Goal: Task Accomplishment & Management: Complete application form

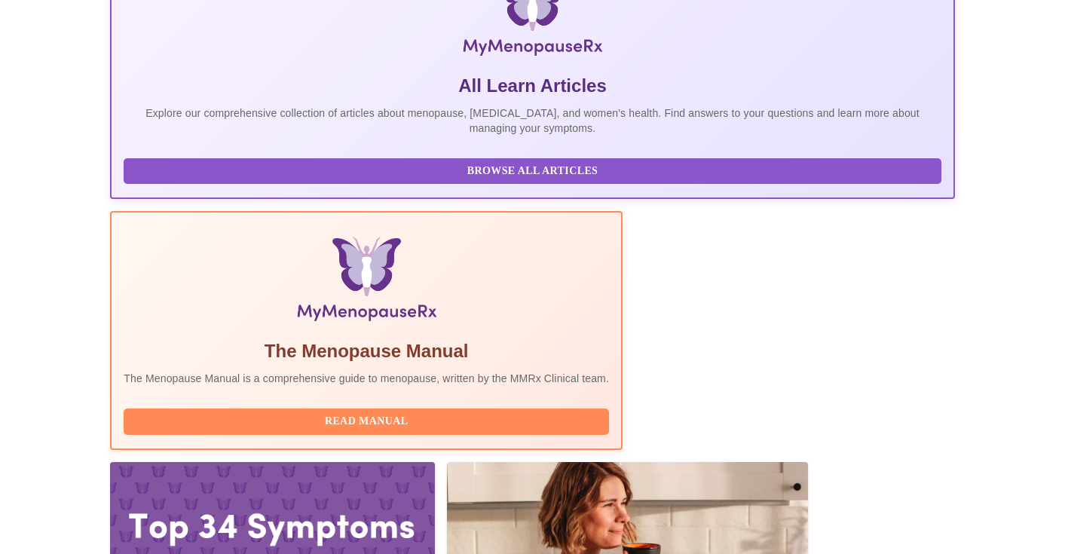
scroll to position [270, 0]
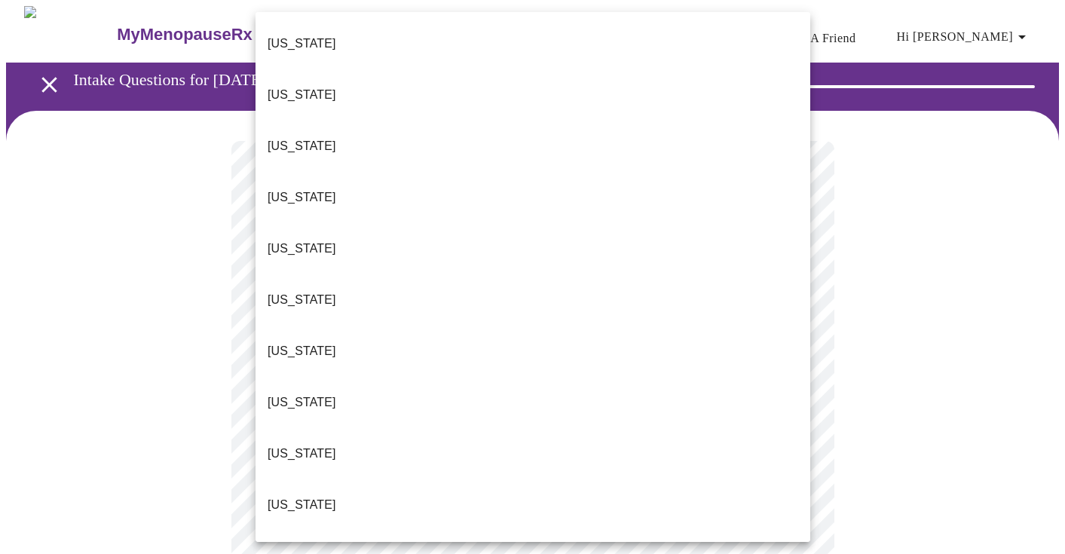
click at [568, 479] on li "[US_STATE]" at bounding box center [533, 504] width 555 height 51
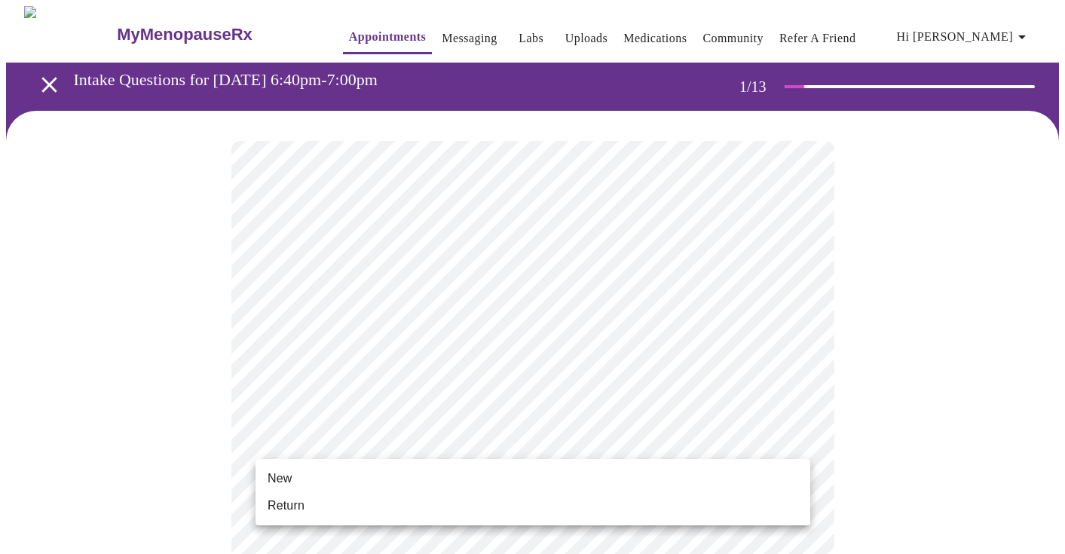
click at [500, 471] on li "New" at bounding box center [533, 478] width 555 height 27
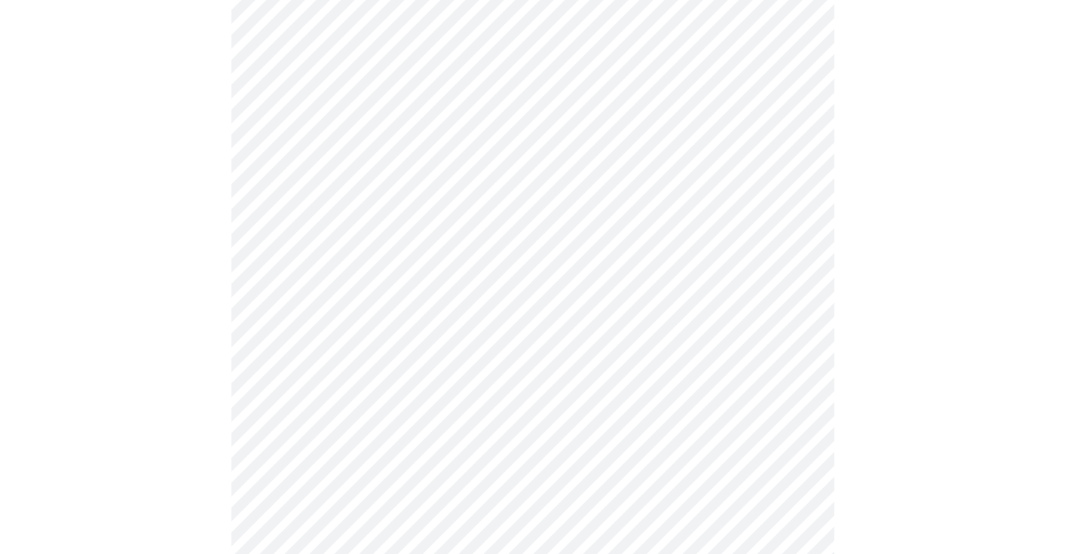
scroll to position [746, 0]
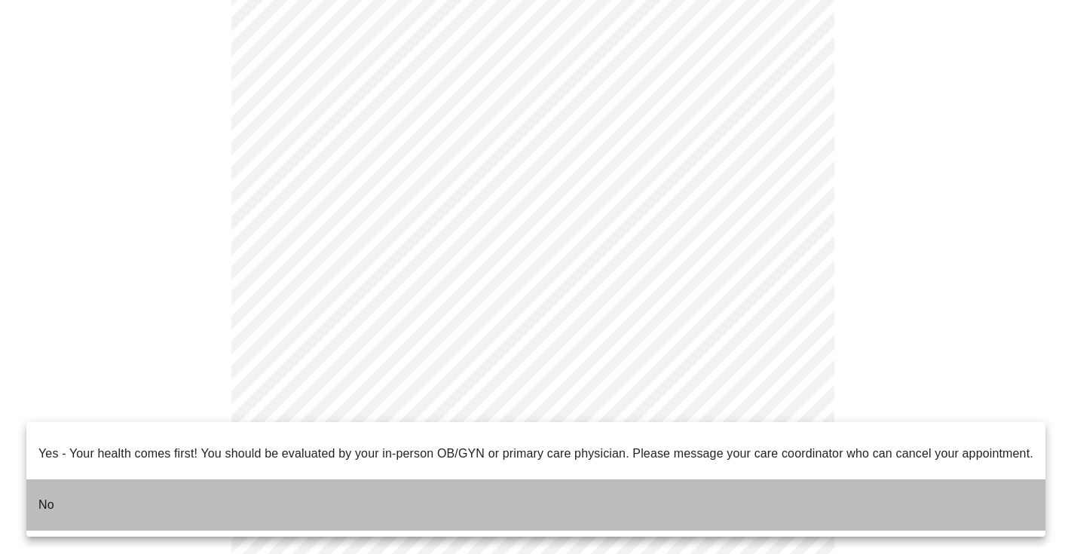
click at [541, 479] on li "No" at bounding box center [535, 504] width 1019 height 51
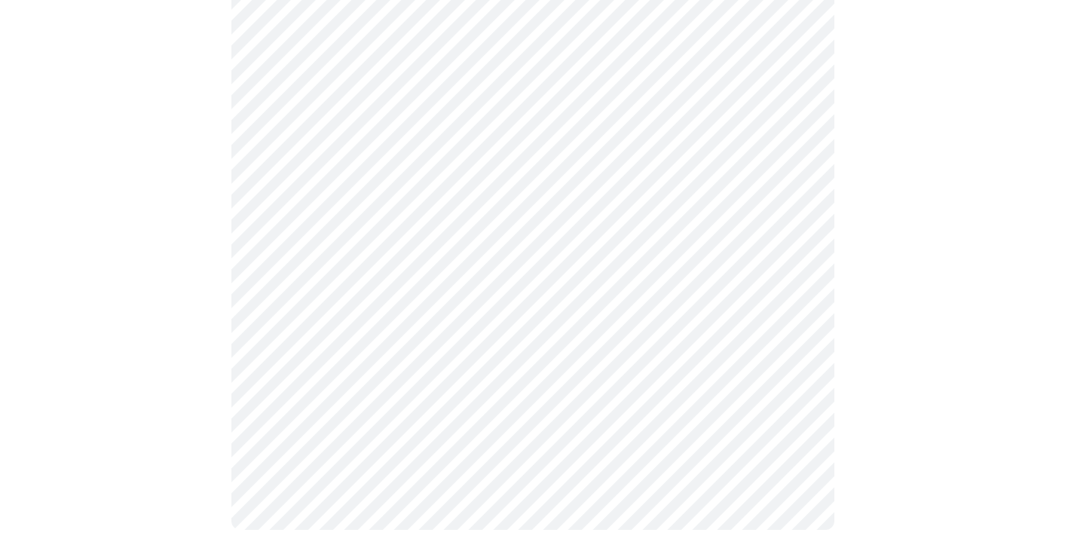
scroll to position [0, 0]
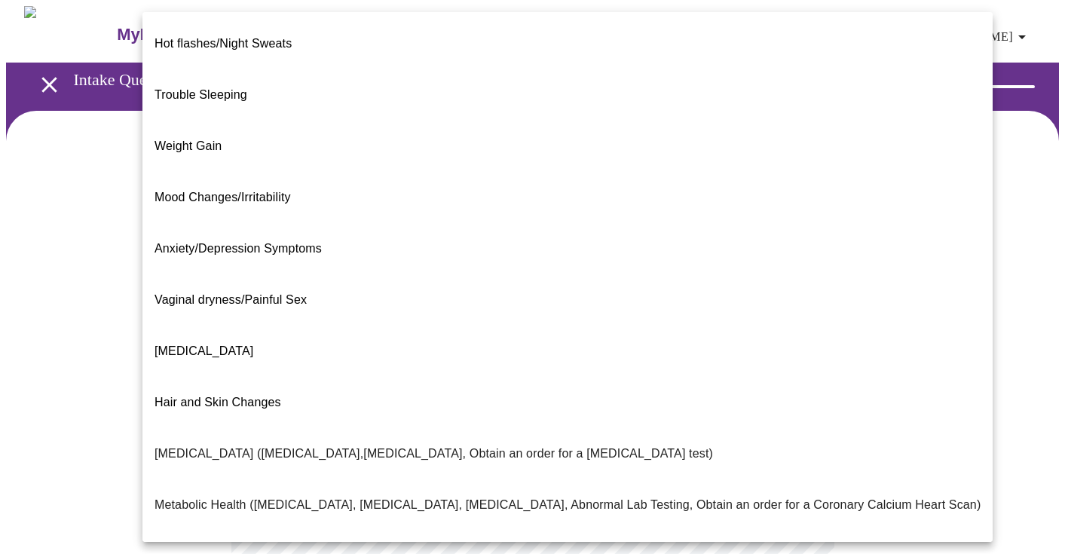
click at [666, 313] on body "MyMenopauseRx Appointments Messaging Labs Uploads Medications Community Refer a…" at bounding box center [532, 458] width 1053 height 904
click at [620, 84] on li "Trouble Sleeping" at bounding box center [567, 94] width 850 height 51
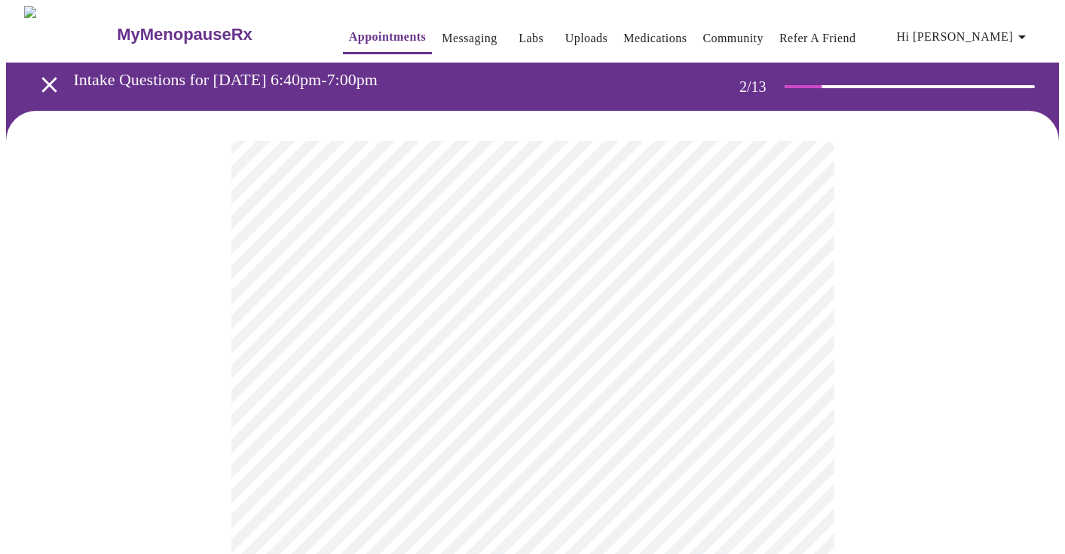
click at [587, 467] on body "MyMenopauseRx Appointments Messaging Labs Uploads Medications Community Refer a…" at bounding box center [532, 454] width 1053 height 896
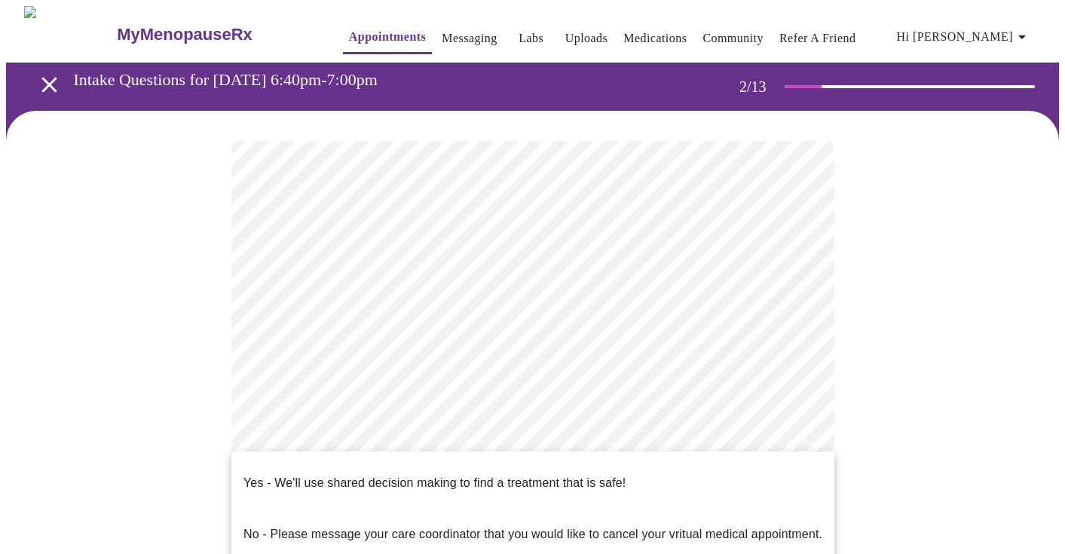
click at [587, 474] on p "Yes - We'll use shared decision making to find a treatment that is safe!" at bounding box center [435, 483] width 382 height 18
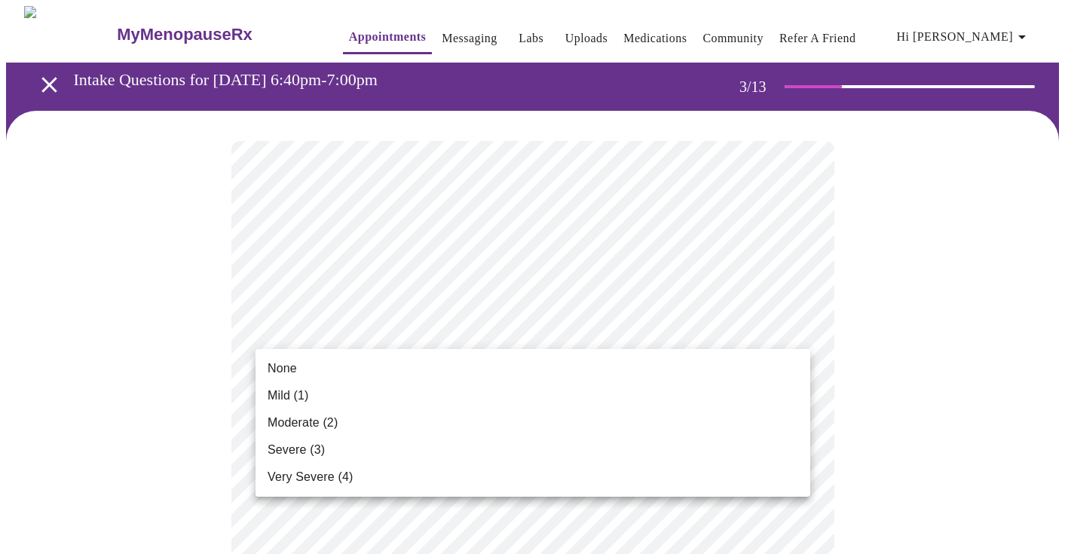
click at [544, 388] on li "Mild (1)" at bounding box center [533, 395] width 555 height 27
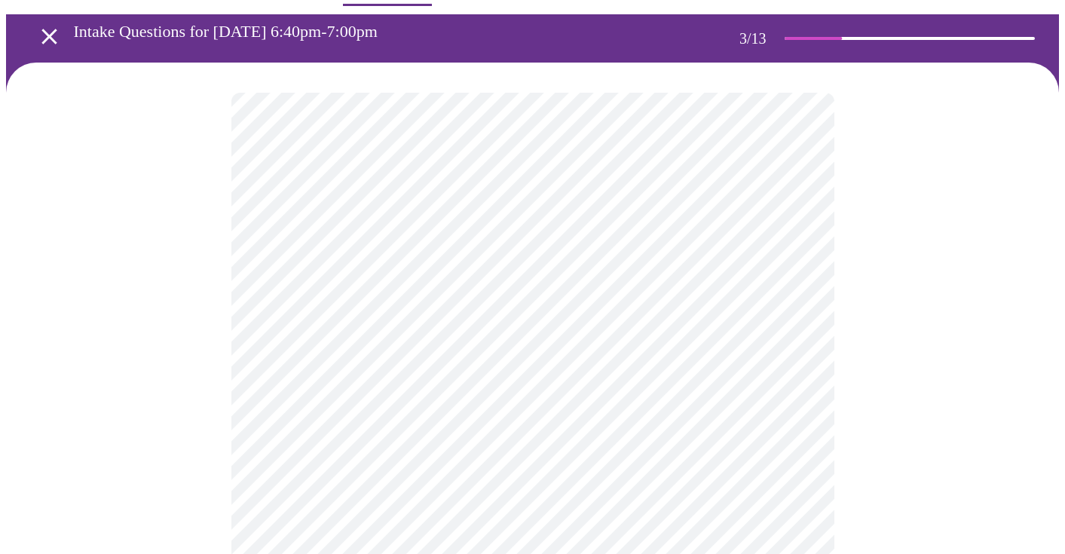
scroll to position [111, 0]
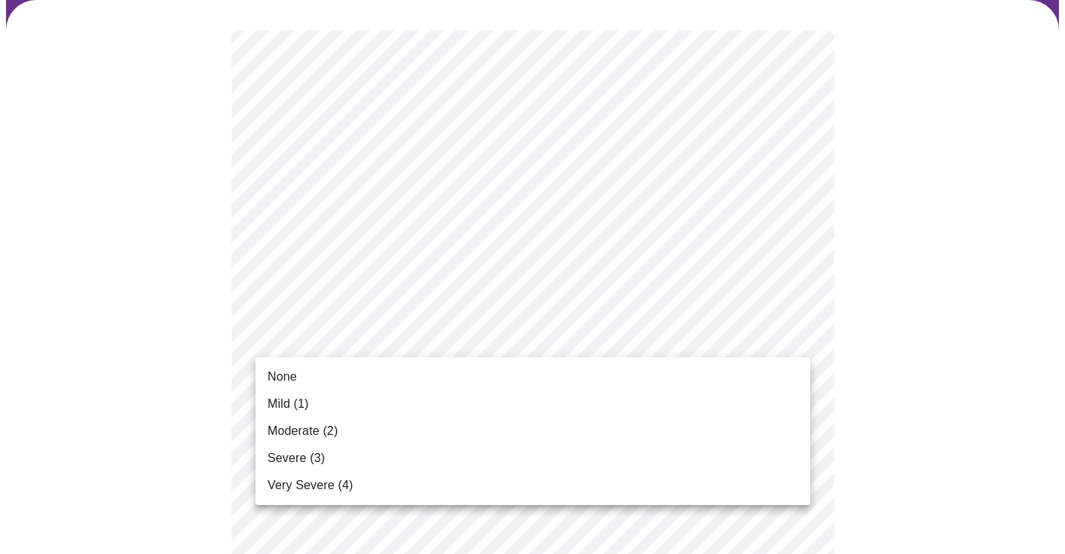
click at [532, 369] on li "None" at bounding box center [533, 376] width 555 height 27
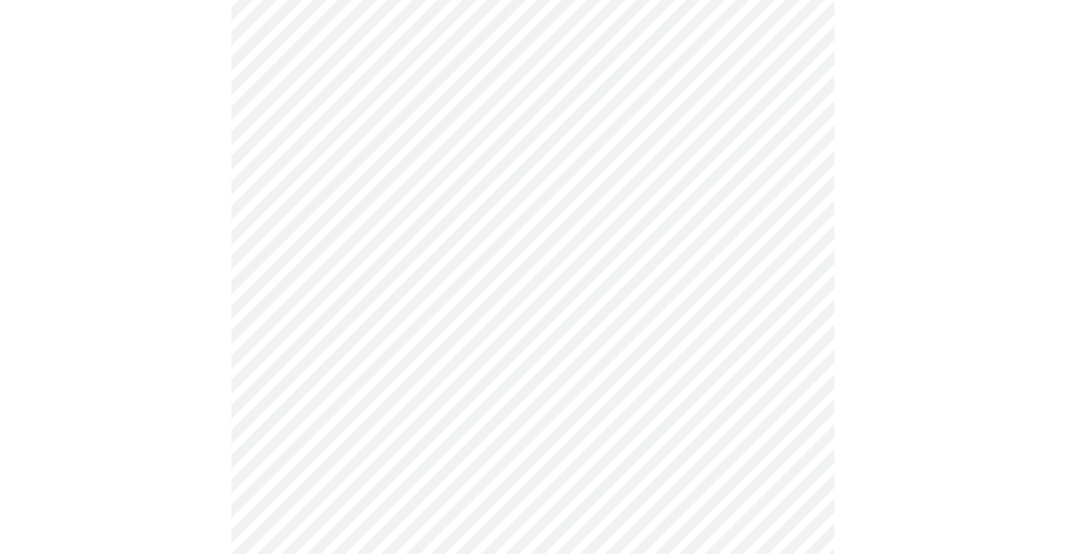
scroll to position [242, 0]
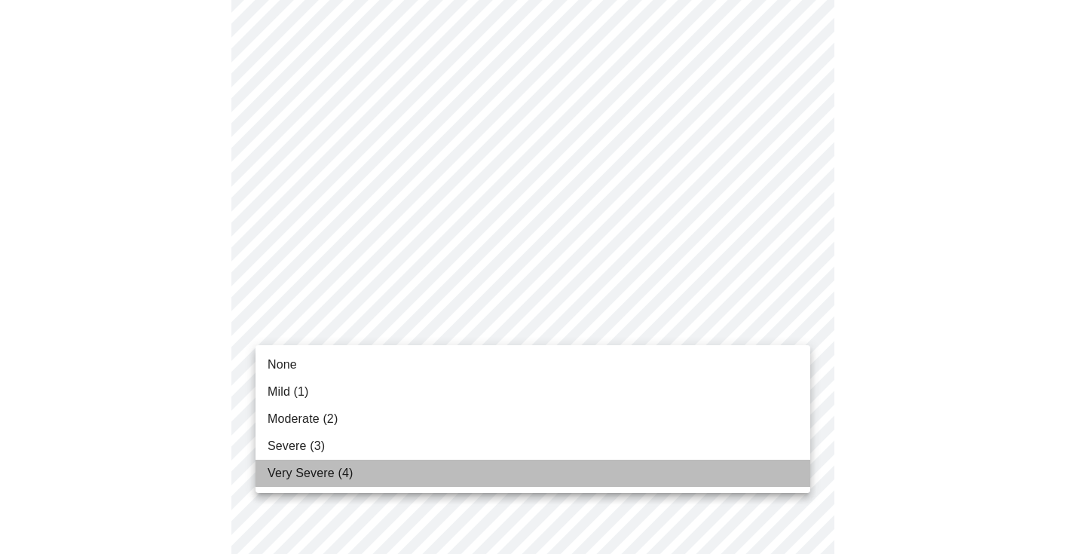
click at [479, 475] on li "Very Severe (4)" at bounding box center [533, 473] width 555 height 27
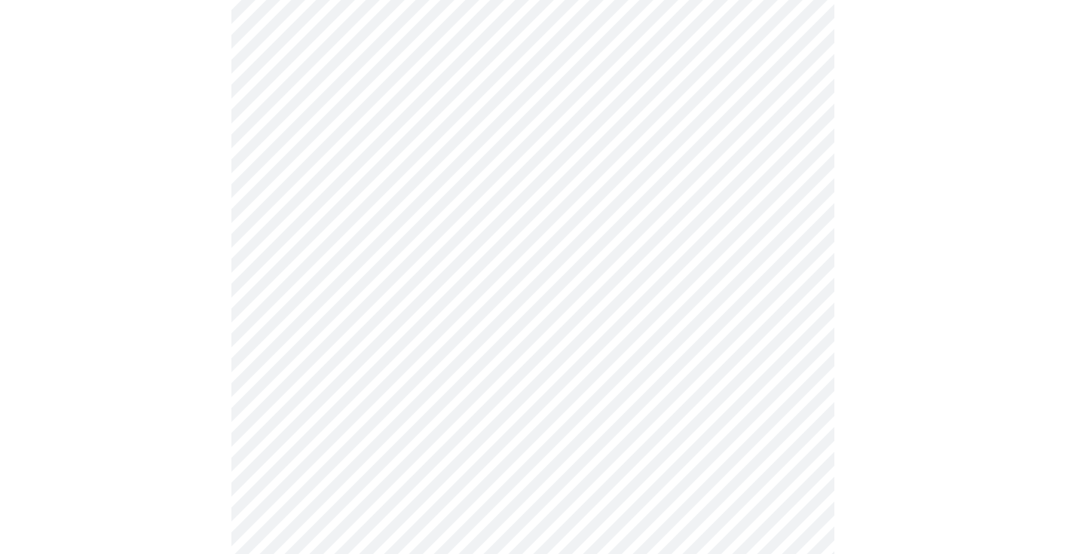
scroll to position [457, 0]
click at [509, 226] on body "MyMenopauseRx Appointments Messaging Labs Uploads Medications Community Refer a…" at bounding box center [532, 517] width 1053 height 1936
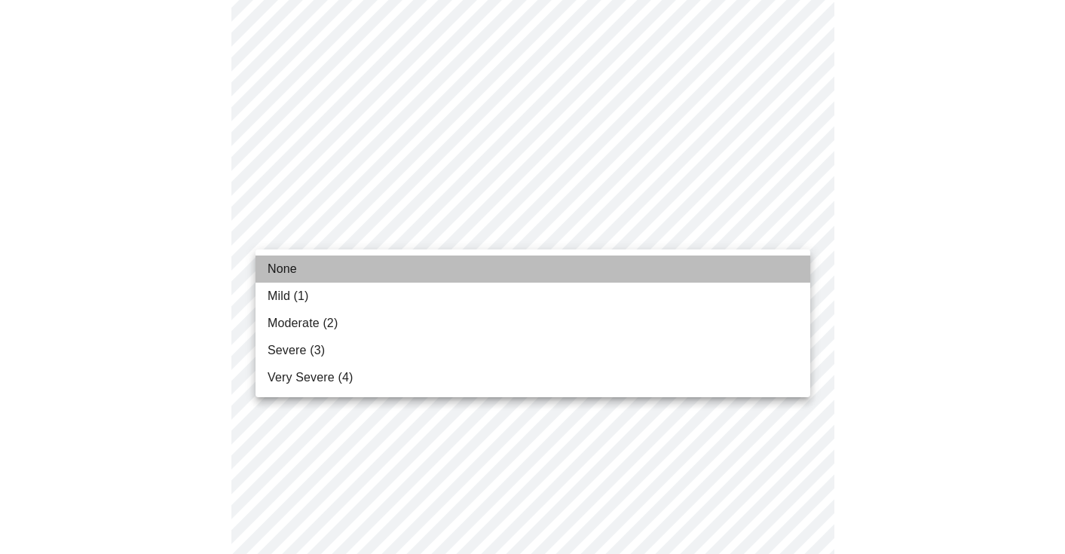
click at [490, 259] on li "None" at bounding box center [533, 269] width 555 height 27
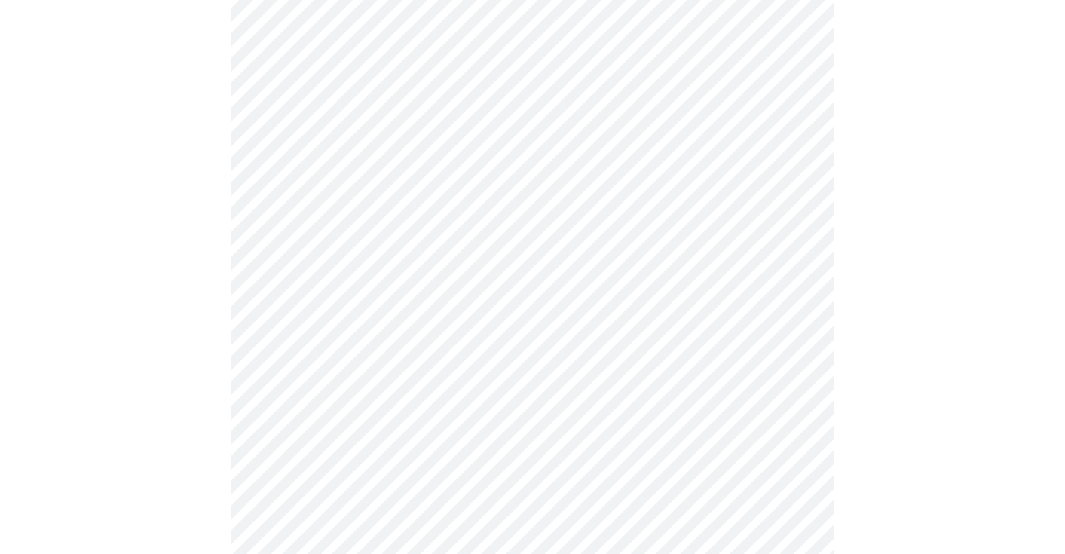
click at [470, 326] on body "MyMenopauseRx Appointments Messaging Labs Uploads Medications Community Refer a…" at bounding box center [532, 507] width 1053 height 1916
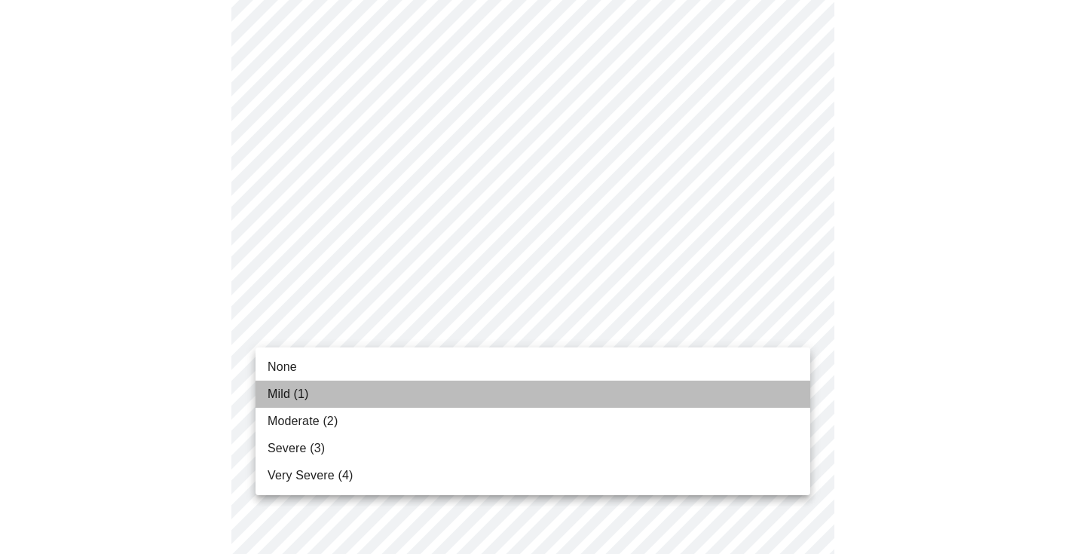
click at [442, 399] on li "Mild (1)" at bounding box center [533, 394] width 555 height 27
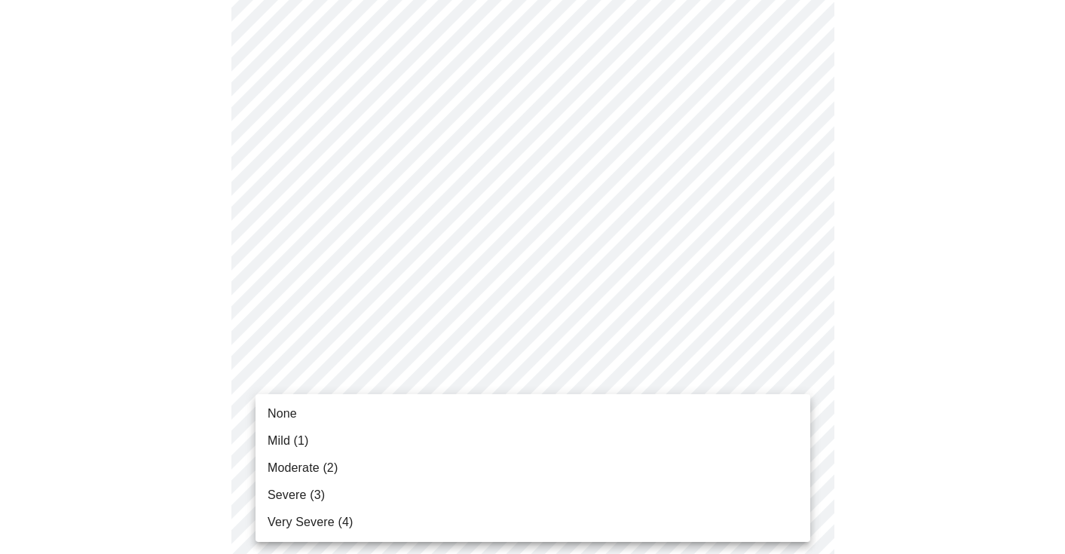
click at [436, 427] on body "MyMenopauseRx Appointments Messaging Labs Uploads Medications Community Refer a…" at bounding box center [532, 496] width 1053 height 1895
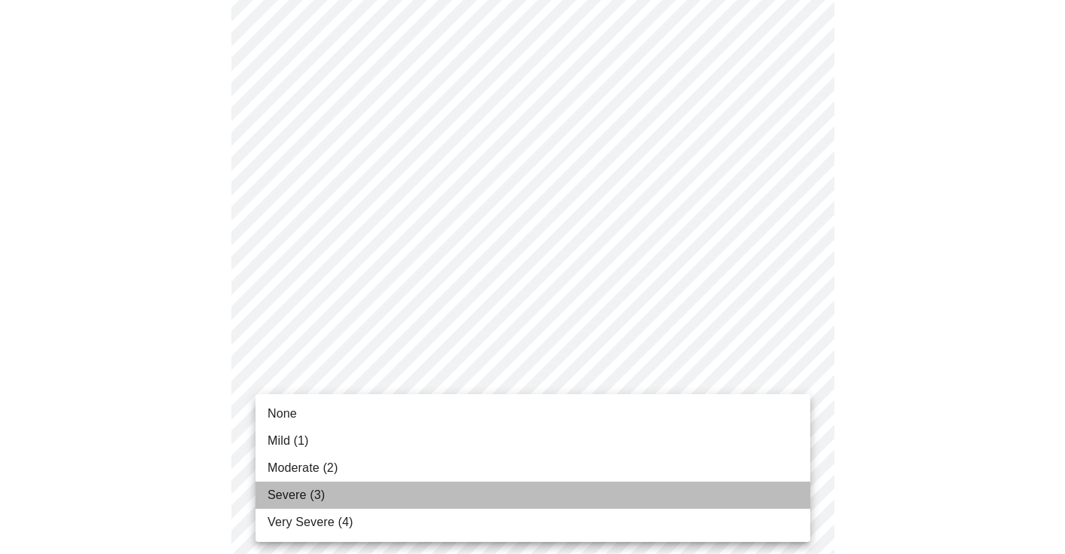
click at [413, 507] on li "Severe (3)" at bounding box center [533, 495] width 555 height 27
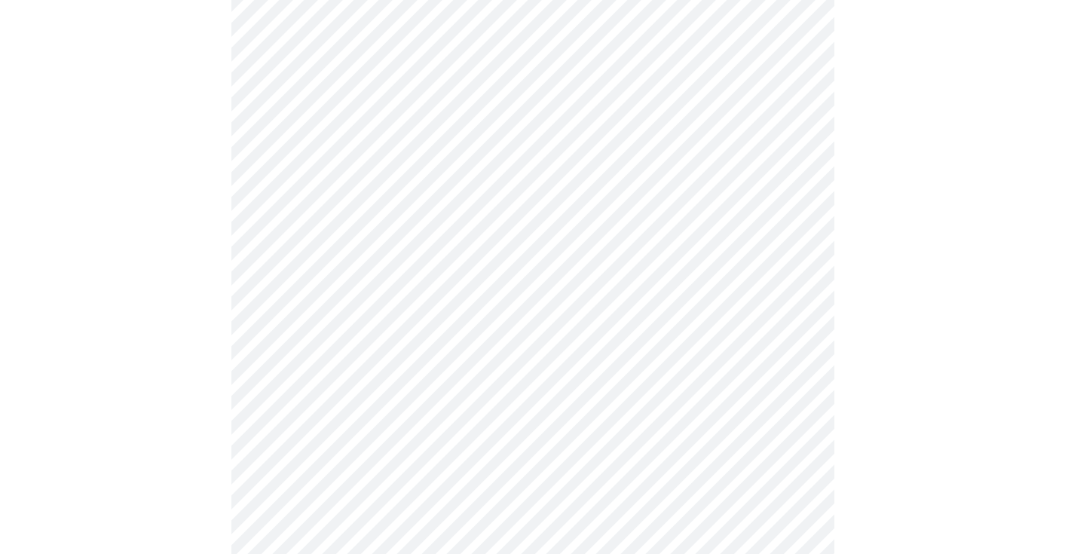
scroll to position [822, 0]
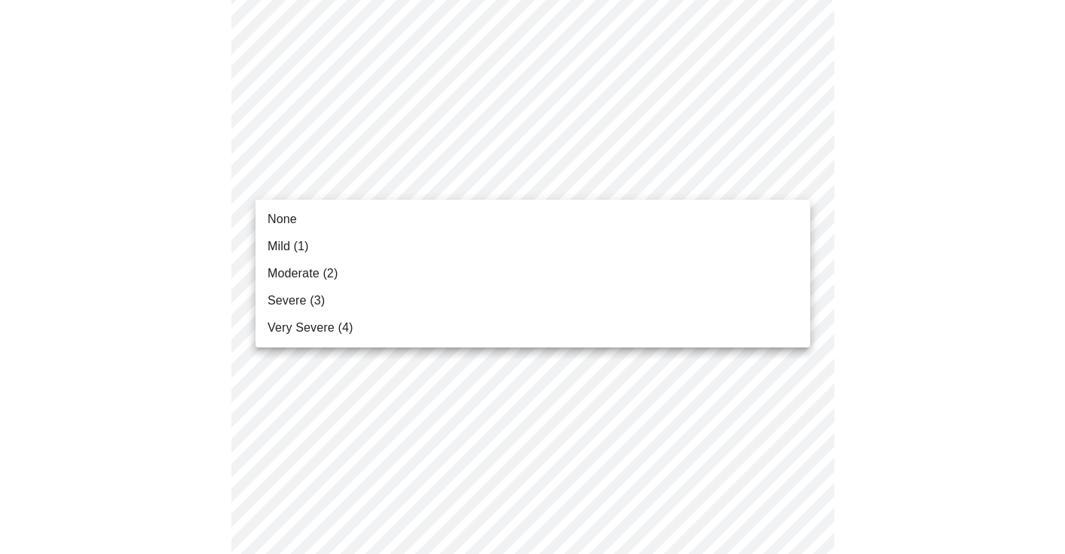
click at [448, 186] on body "MyMenopauseRx Appointments Messaging Labs Uploads Medications Community Refer a…" at bounding box center [532, 121] width 1053 height 1875
click at [429, 260] on li "Moderate (2)" at bounding box center [533, 273] width 555 height 27
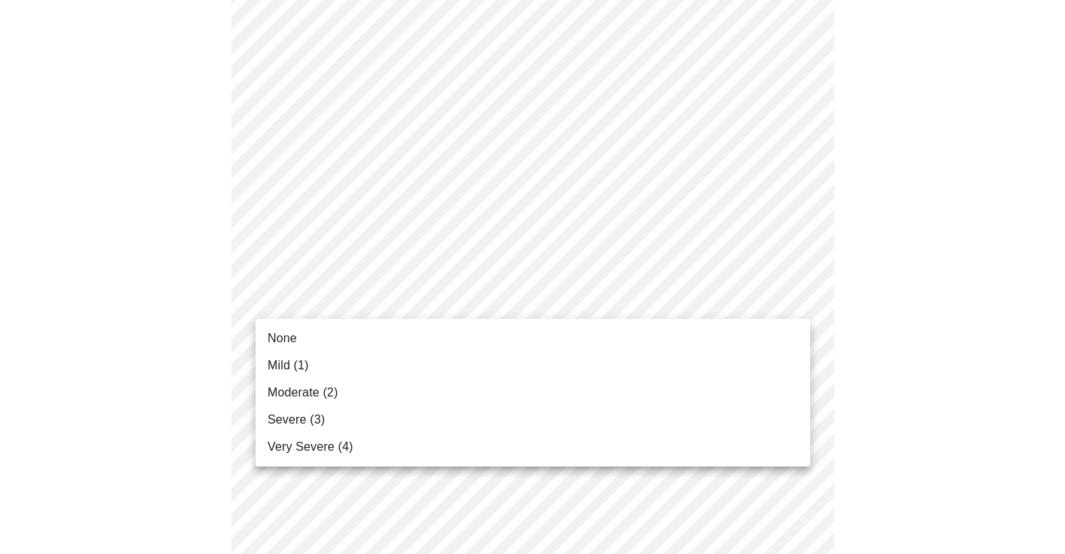
click at [417, 297] on body "MyMenopauseRx Appointments Messaging Labs Uploads Medications Community Refer a…" at bounding box center [532, 111] width 1053 height 1855
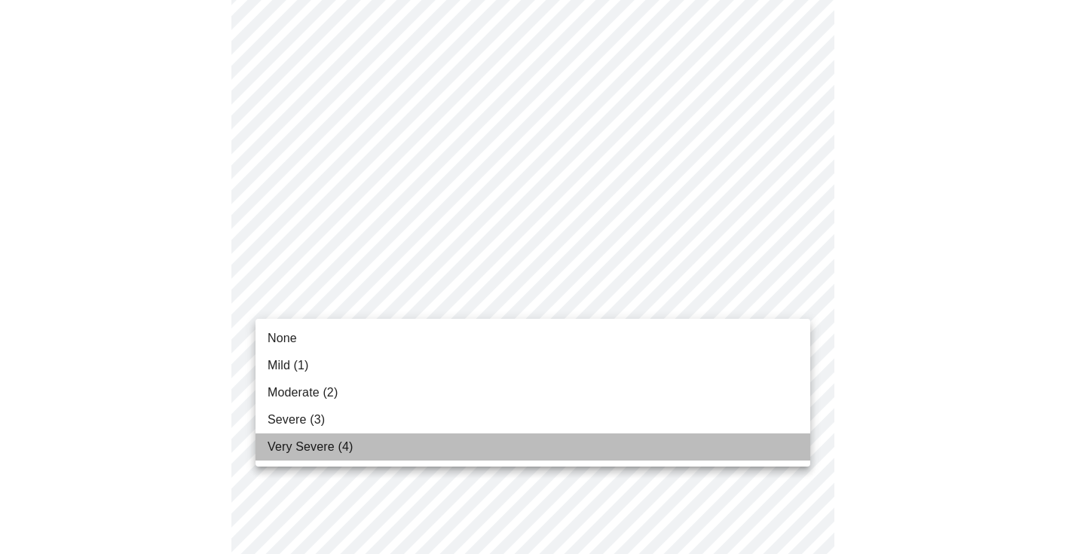
click at [352, 452] on li "Very Severe (4)" at bounding box center [533, 447] width 555 height 27
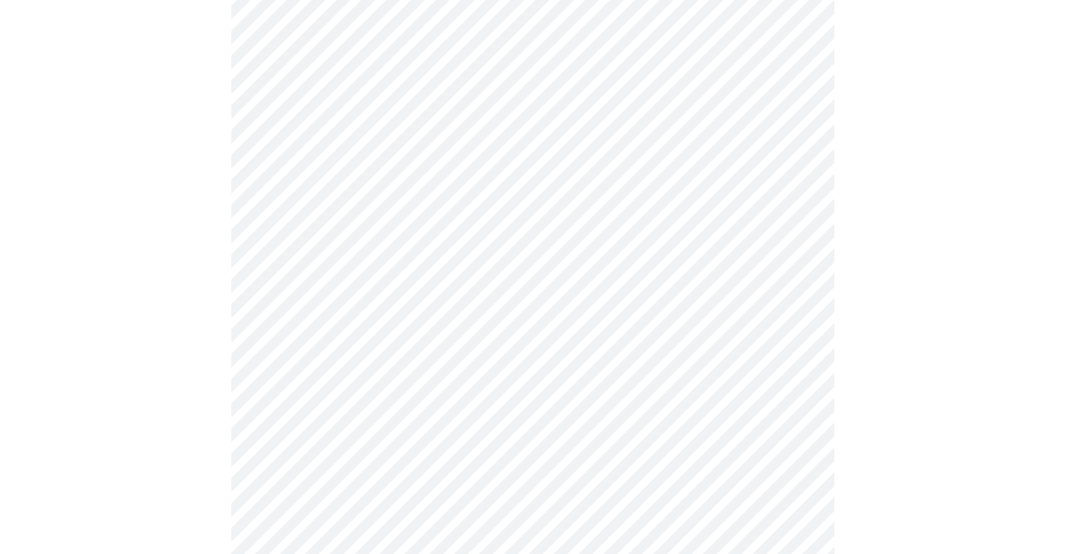
scroll to position [1101, 0]
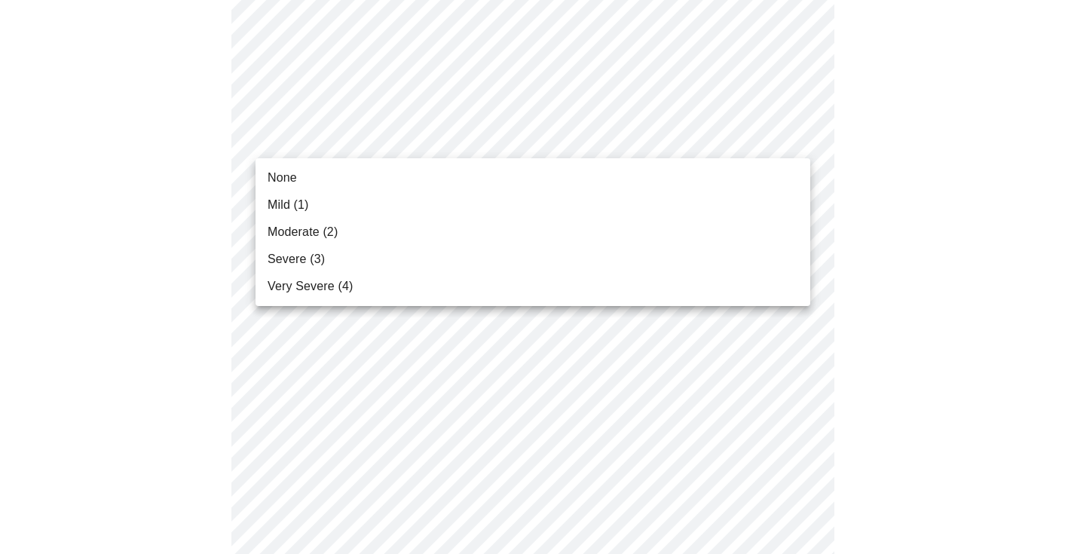
click at [394, 201] on li "Mild (1)" at bounding box center [533, 204] width 555 height 27
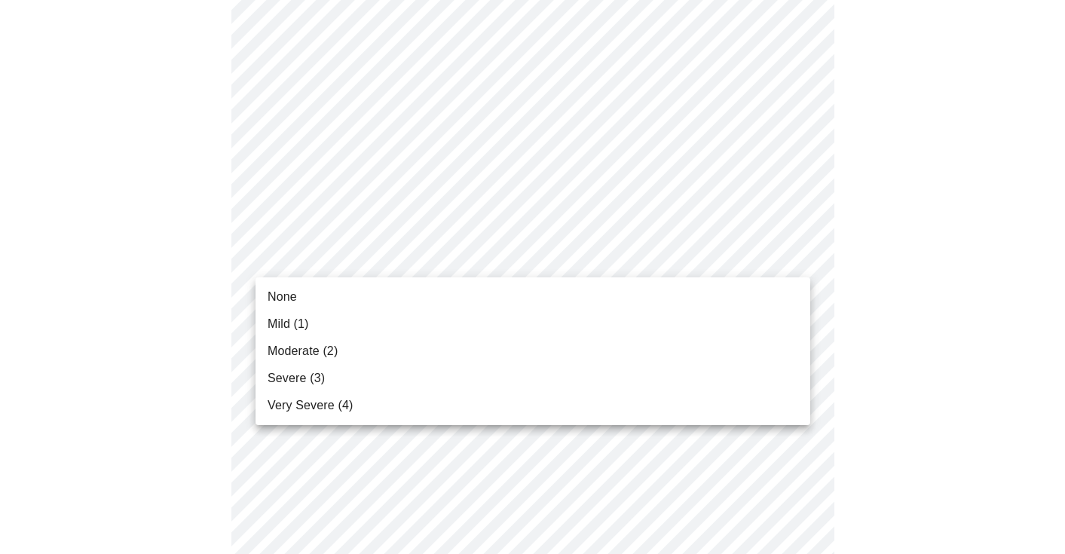
click at [347, 351] on li "Moderate (2)" at bounding box center [533, 351] width 555 height 27
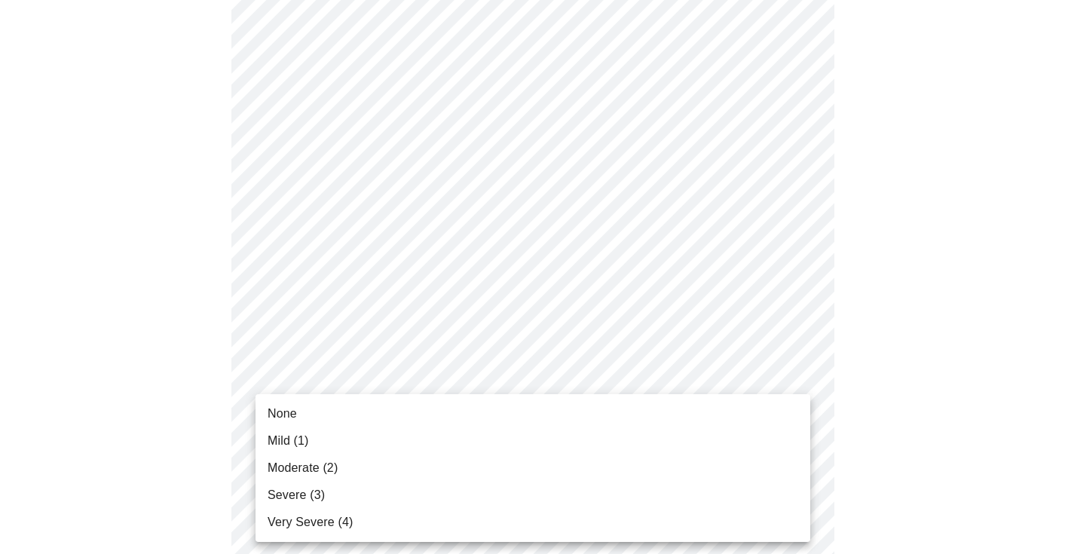
click at [328, 438] on li "Mild (1)" at bounding box center [533, 440] width 555 height 27
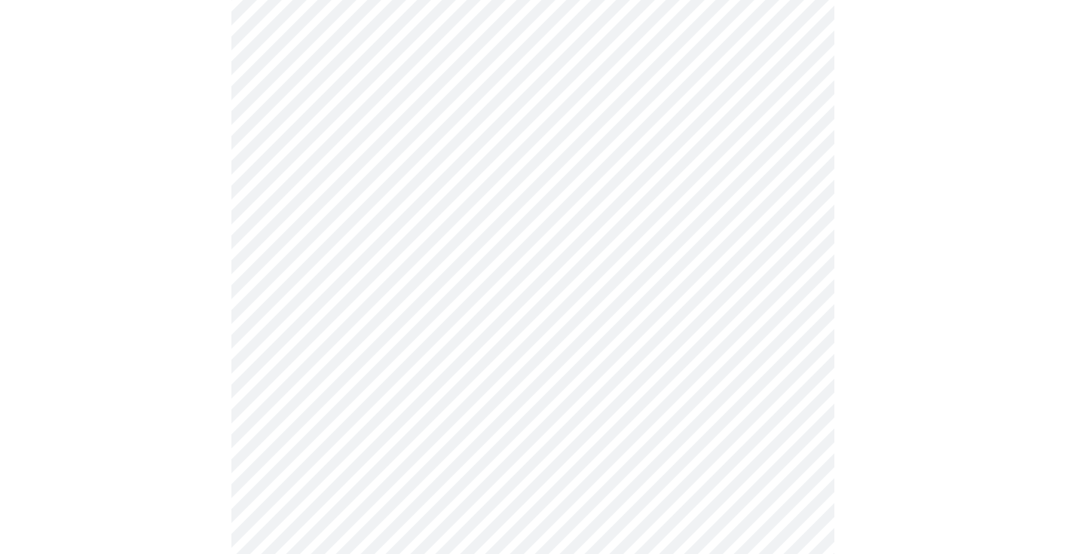
scroll to position [529, 0]
click at [381, 396] on body "MyMenopauseRx Appointments Messaging Labs Uploads Medications Community Refer a…" at bounding box center [532, 219] width 1053 height 1484
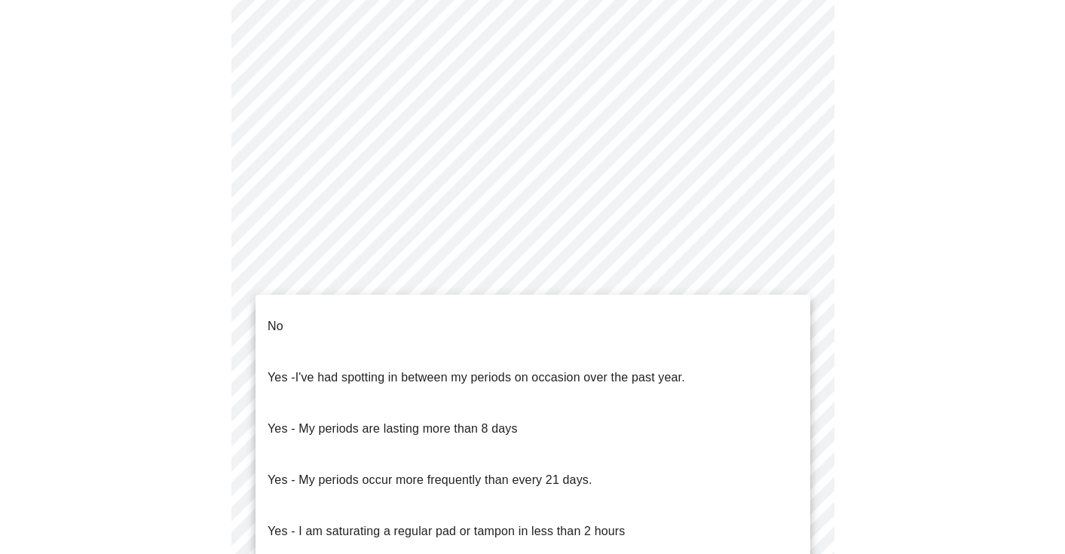
click at [372, 323] on li "No" at bounding box center [533, 326] width 555 height 51
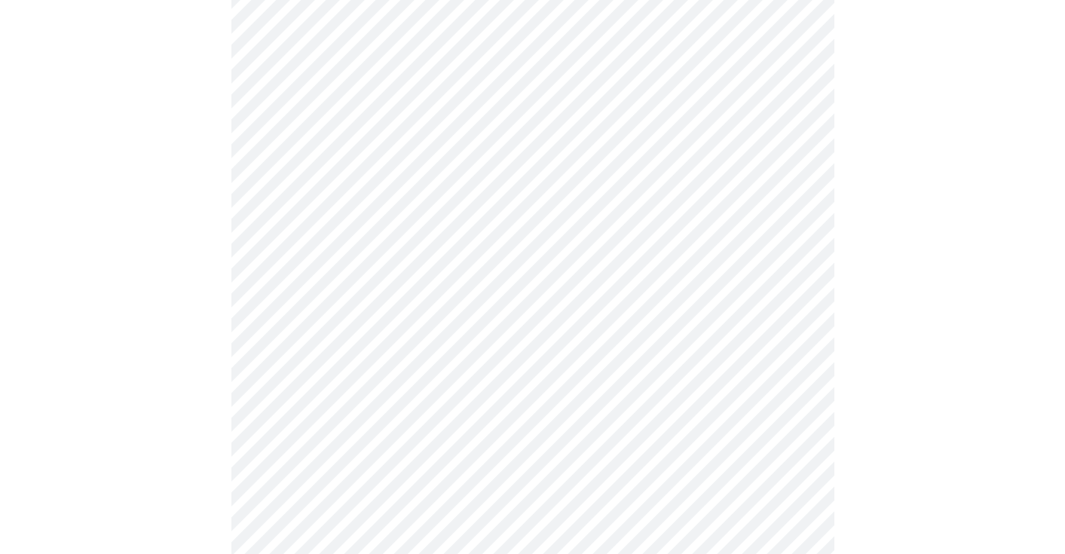
scroll to position [903, 0]
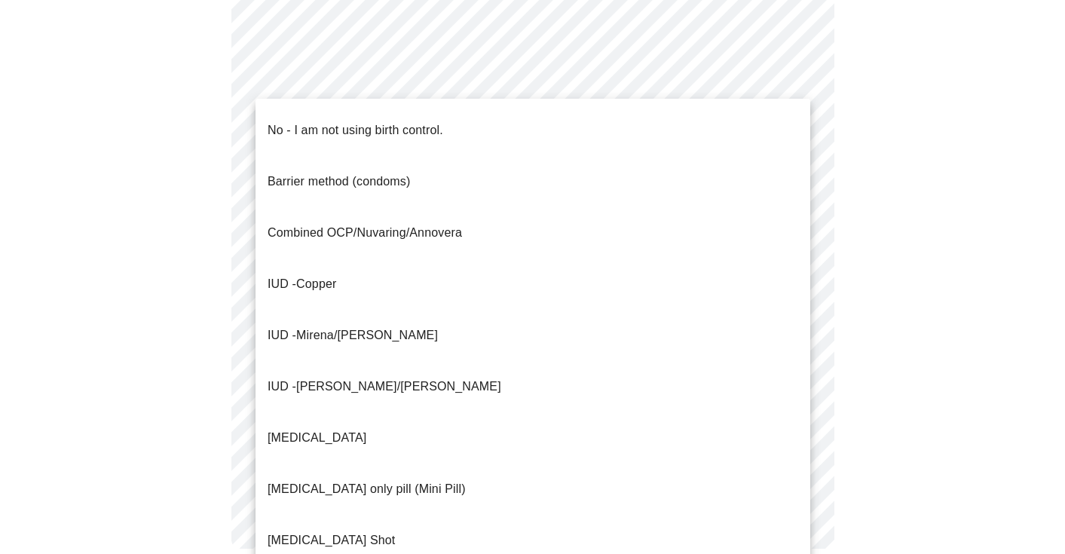
click at [424, 156] on li "Barrier method (condoms)" at bounding box center [533, 181] width 555 height 51
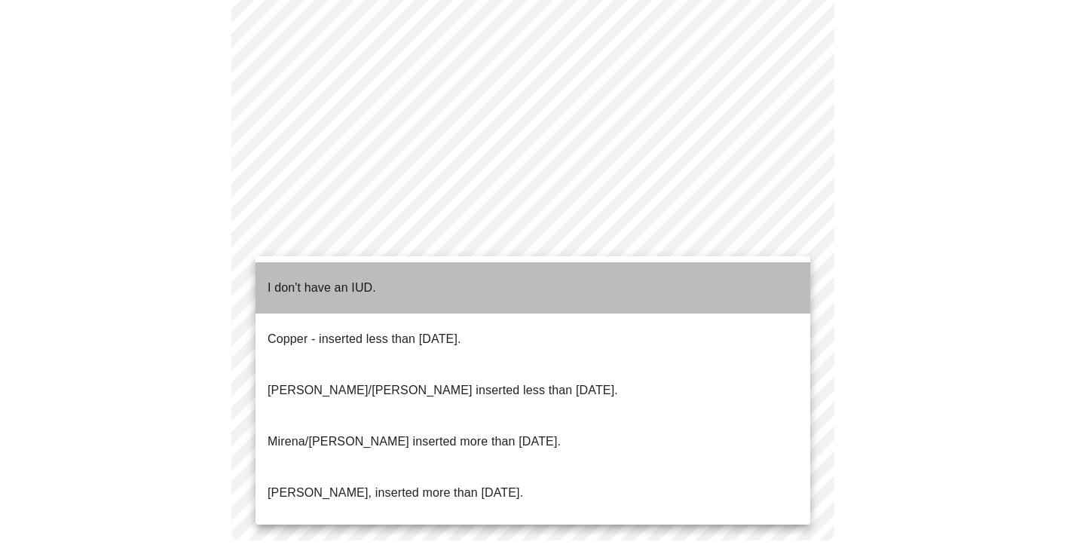
click at [414, 270] on li "I don't have an IUD." at bounding box center [533, 287] width 555 height 51
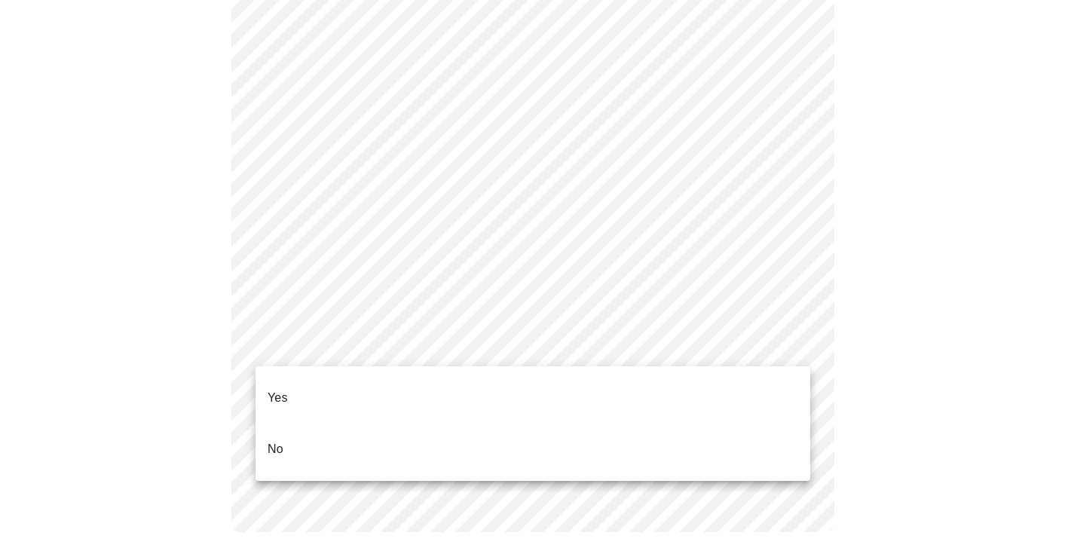
click at [372, 394] on li "Yes" at bounding box center [533, 397] width 555 height 51
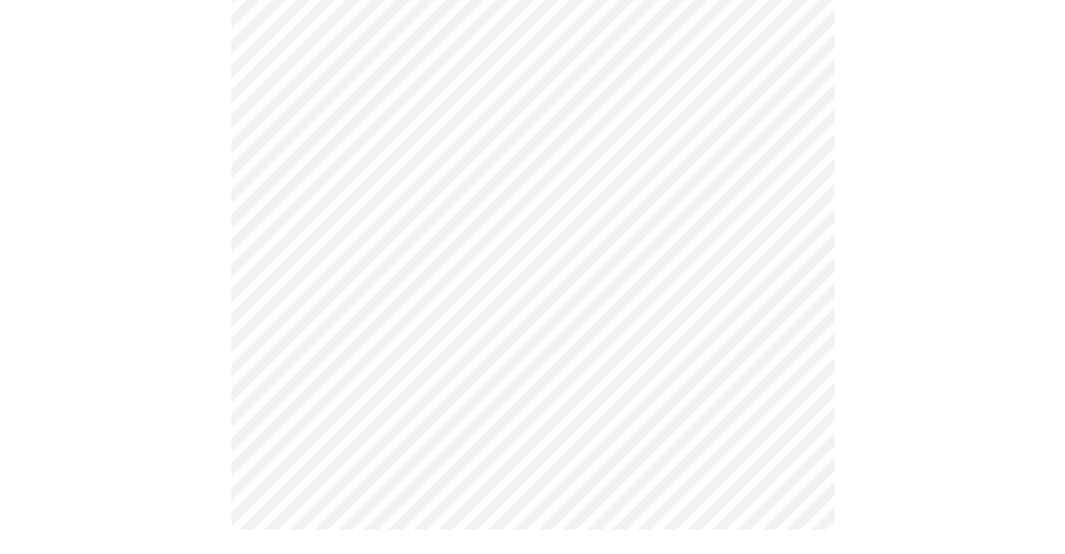
scroll to position [0, 0]
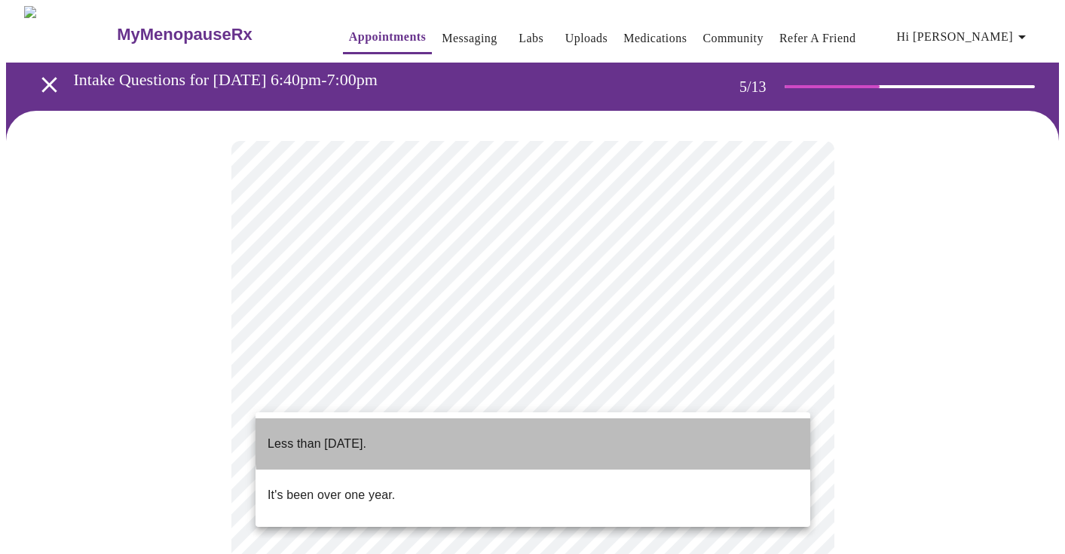
click at [556, 434] on li "Less than [DATE]." at bounding box center [533, 443] width 555 height 51
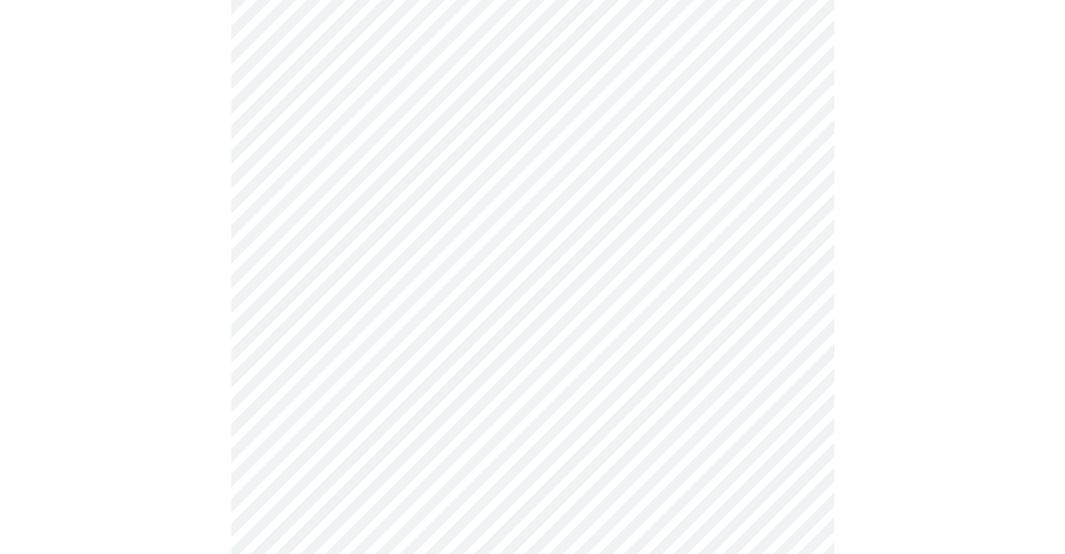
scroll to position [225, 0]
click at [481, 294] on body "MyMenopauseRx Appointments Messaging Labs Uploads Medications Community Refer a…" at bounding box center [532, 370] width 1053 height 1178
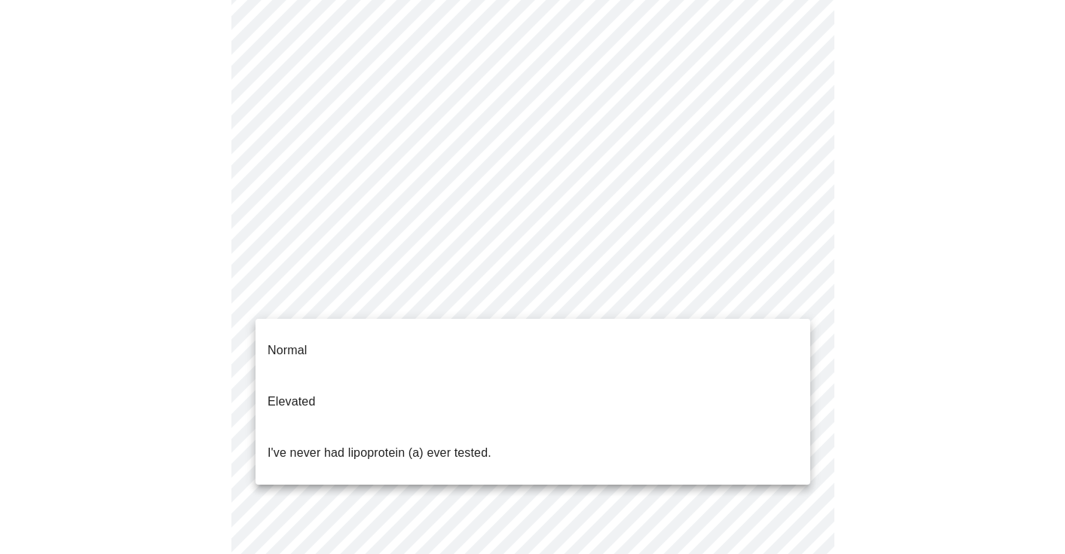
click at [434, 444] on p "I've never had lipoprotein (a) ever tested." at bounding box center [380, 453] width 224 height 18
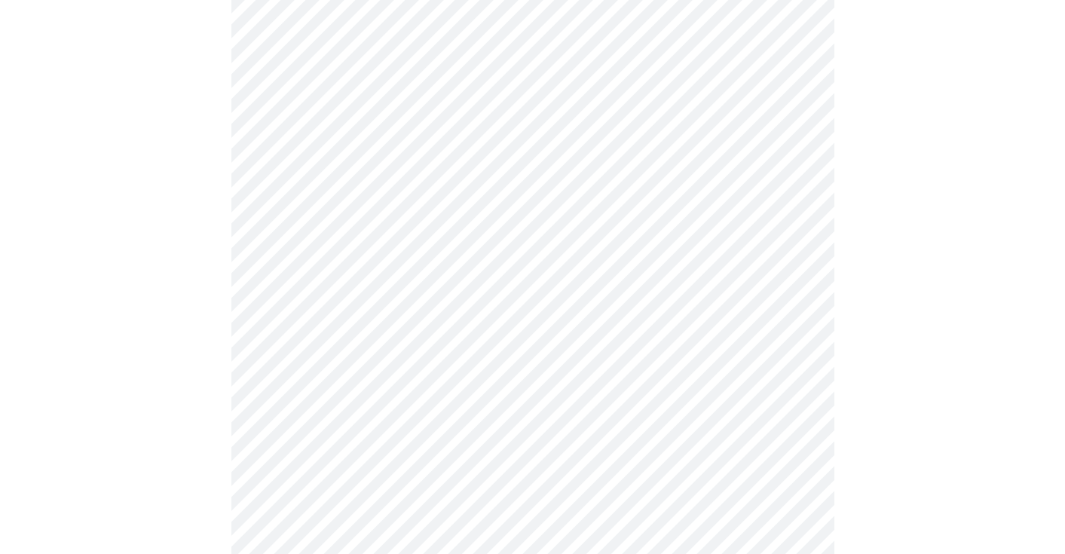
scroll to position [0, 0]
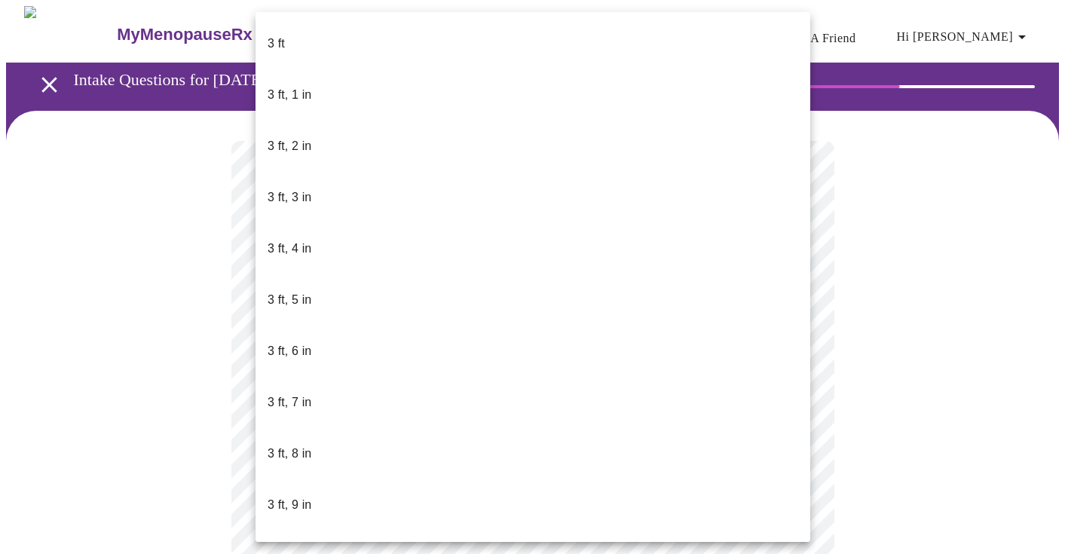
click at [537, 438] on body "MyMenopauseRx Appointments Messaging Labs Uploads Medications Community Refer a…" at bounding box center [532, 408] width 1053 height 804
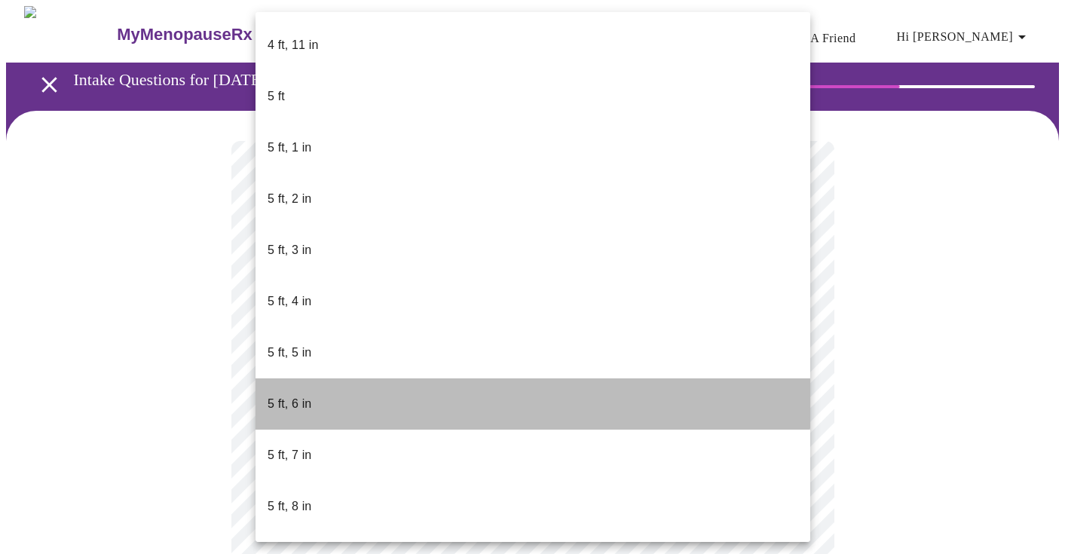
click at [348, 378] on li "5 ft, 6 in" at bounding box center [533, 403] width 555 height 51
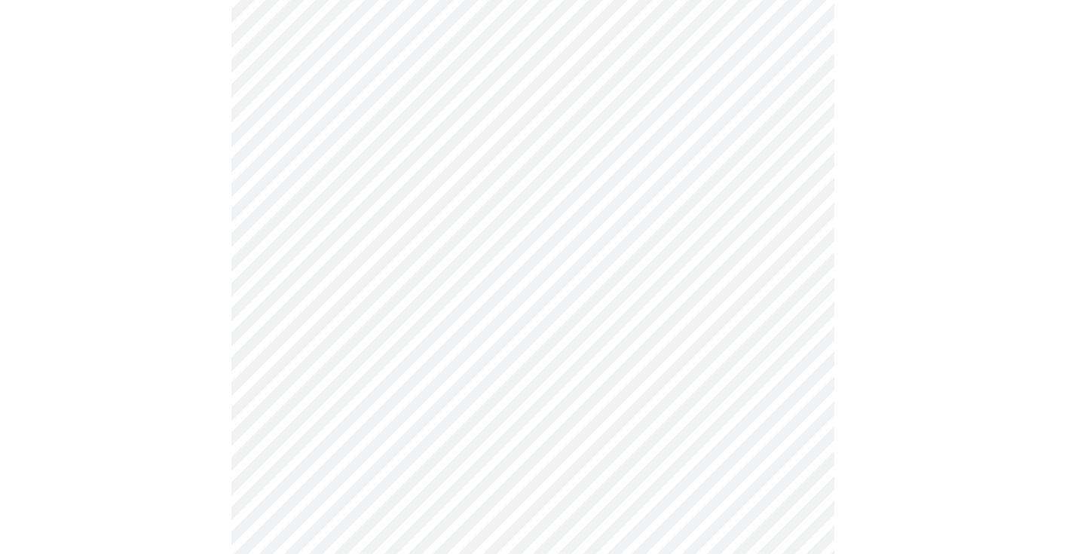
scroll to position [3816, 0]
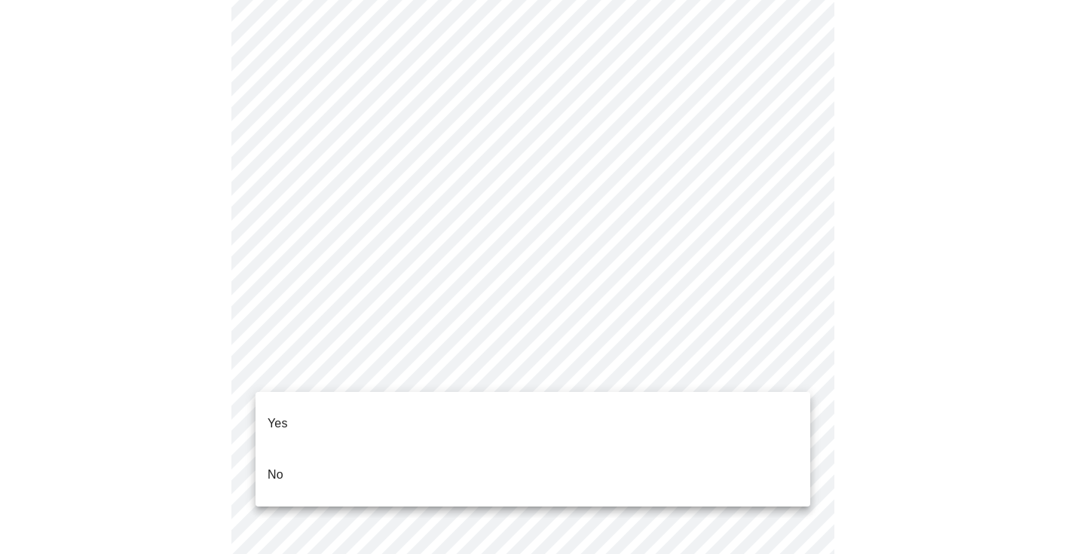
click at [386, 418] on li "Yes" at bounding box center [533, 423] width 555 height 51
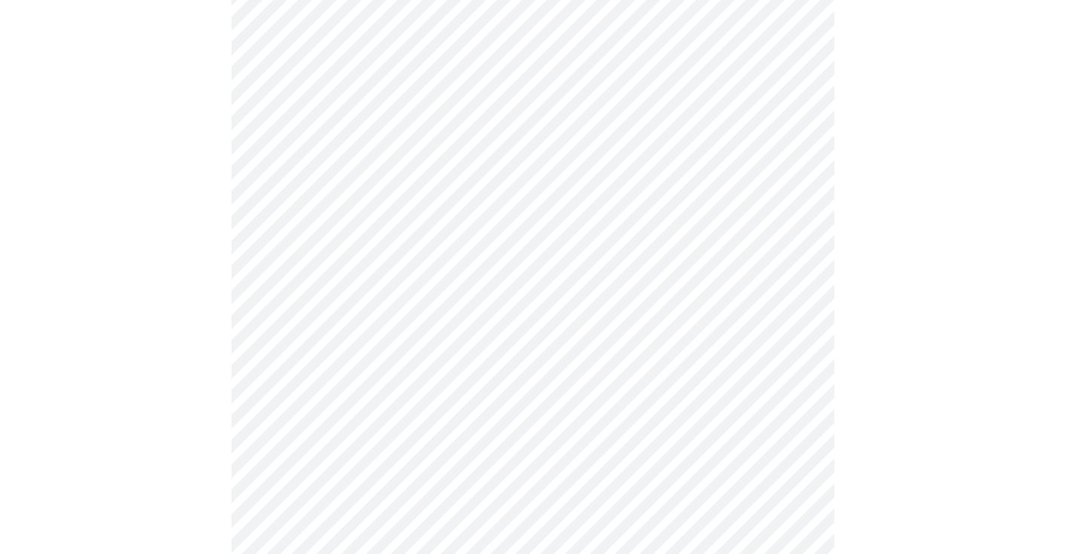
scroll to position [775, 0]
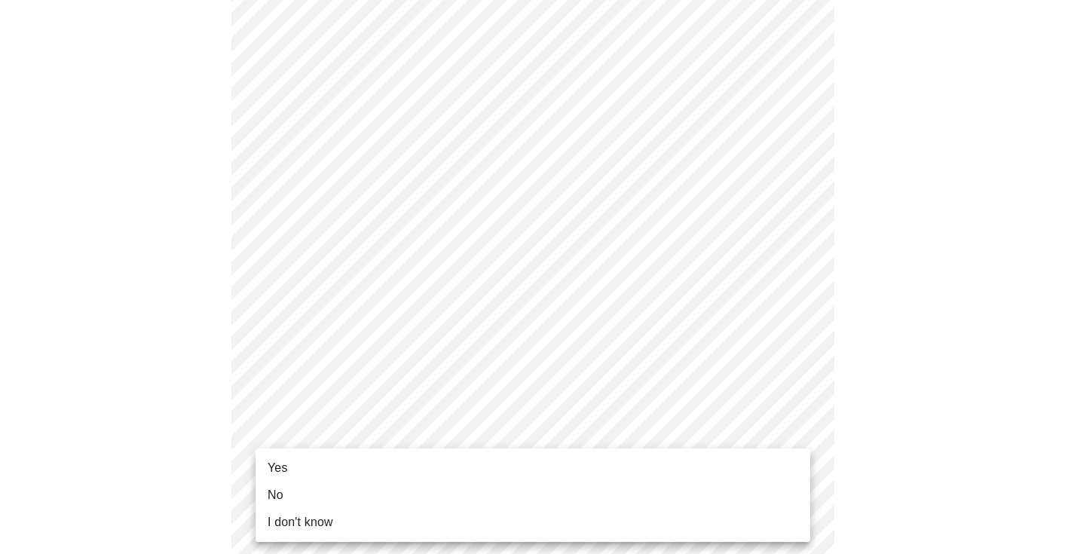
click at [356, 470] on li "Yes" at bounding box center [533, 468] width 555 height 27
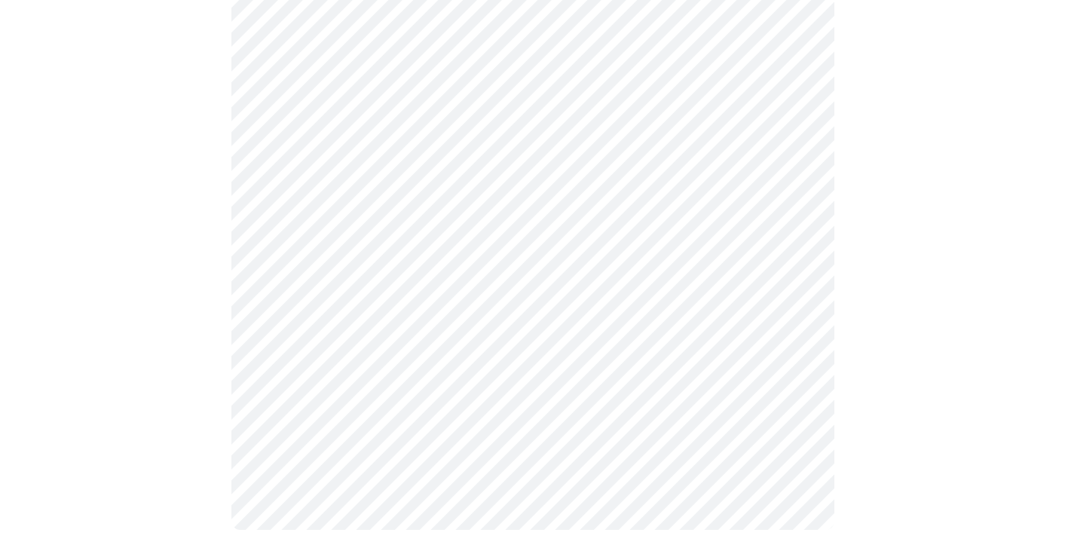
scroll to position [0, 0]
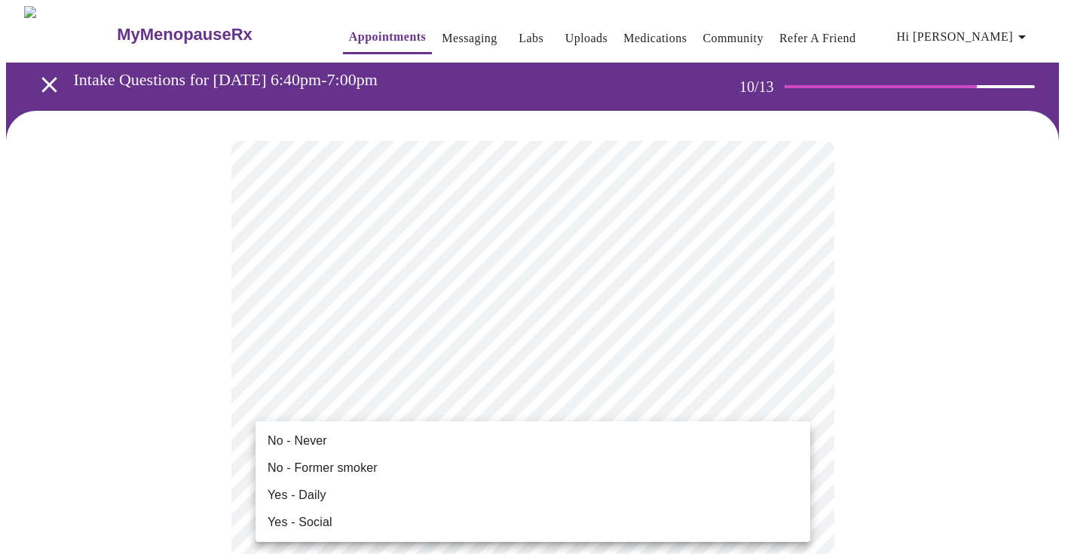
click at [552, 443] on li "No - Never" at bounding box center [533, 440] width 555 height 27
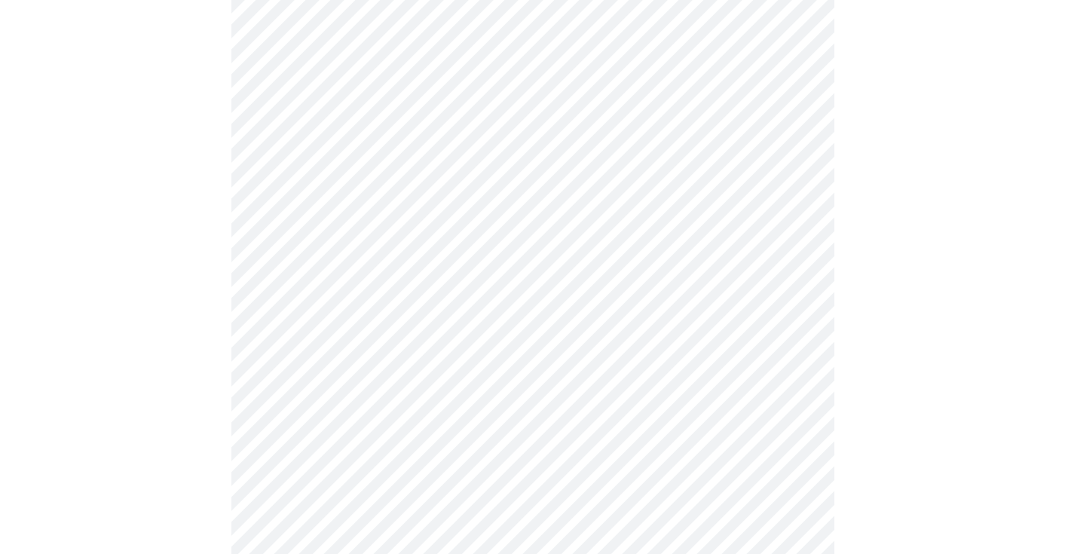
scroll to position [1166, 0]
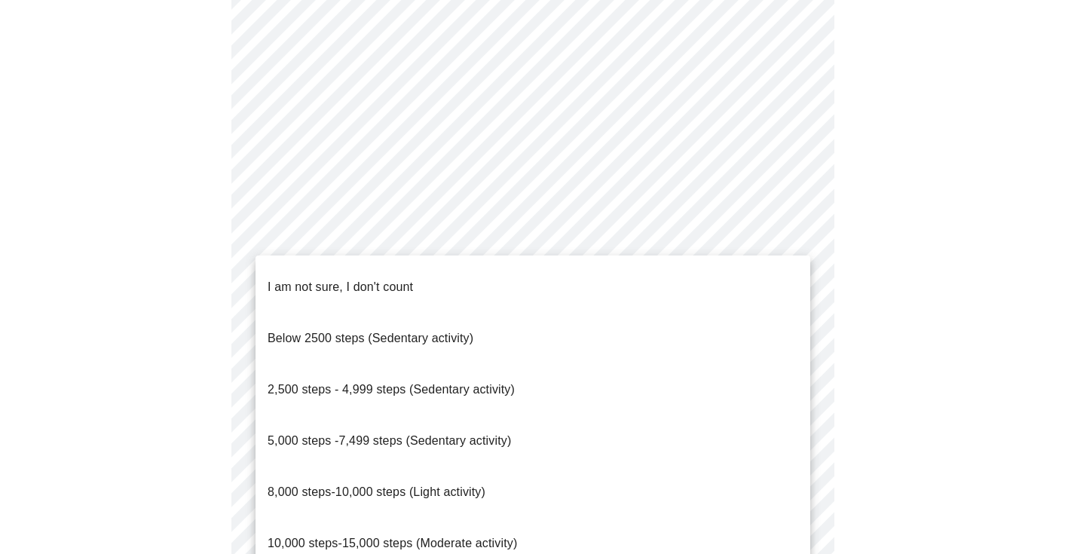
click at [386, 537] on span "10,000 steps-15,000 steps (Moderate activity)" at bounding box center [393, 543] width 250 height 13
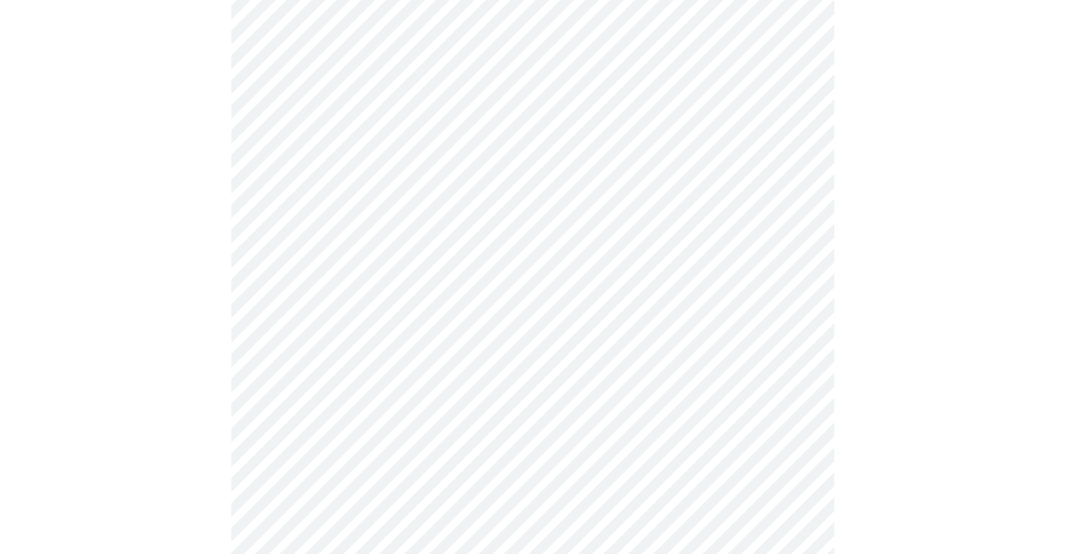
scroll to position [1322, 0]
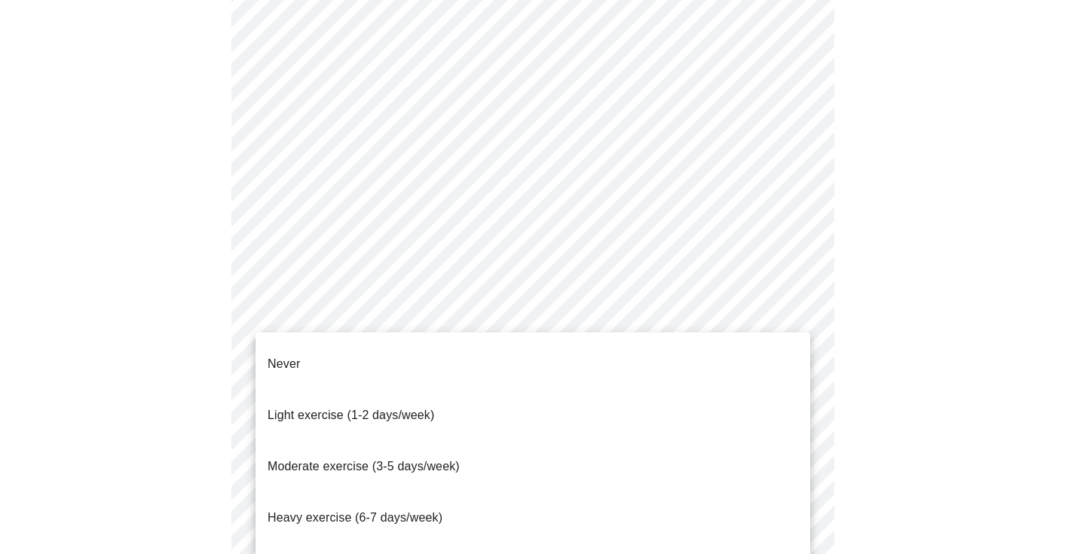
click at [383, 460] on span "Moderate exercise (3-5 days/week)" at bounding box center [364, 466] width 192 height 13
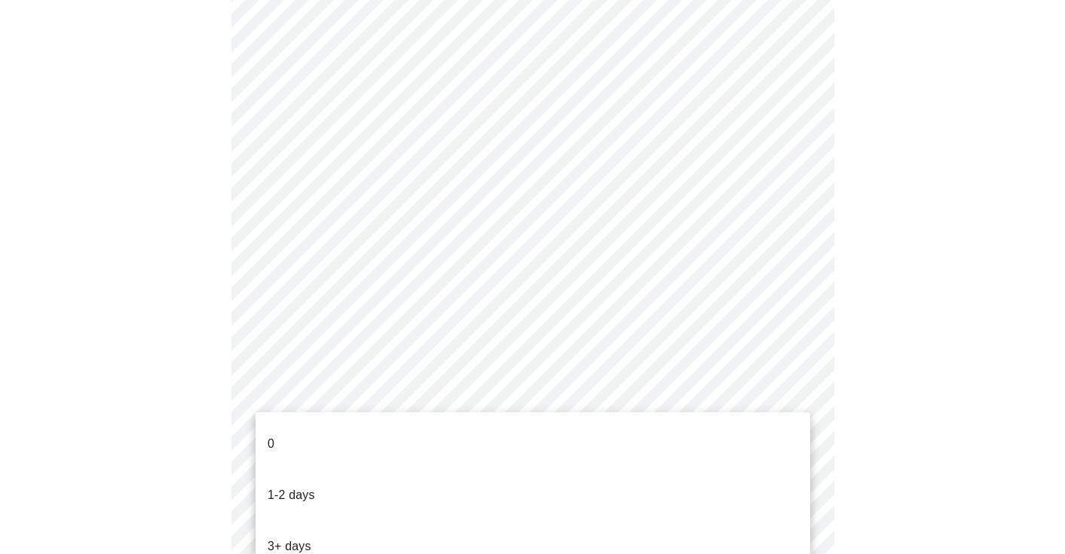
click at [384, 430] on li "0" at bounding box center [533, 443] width 555 height 51
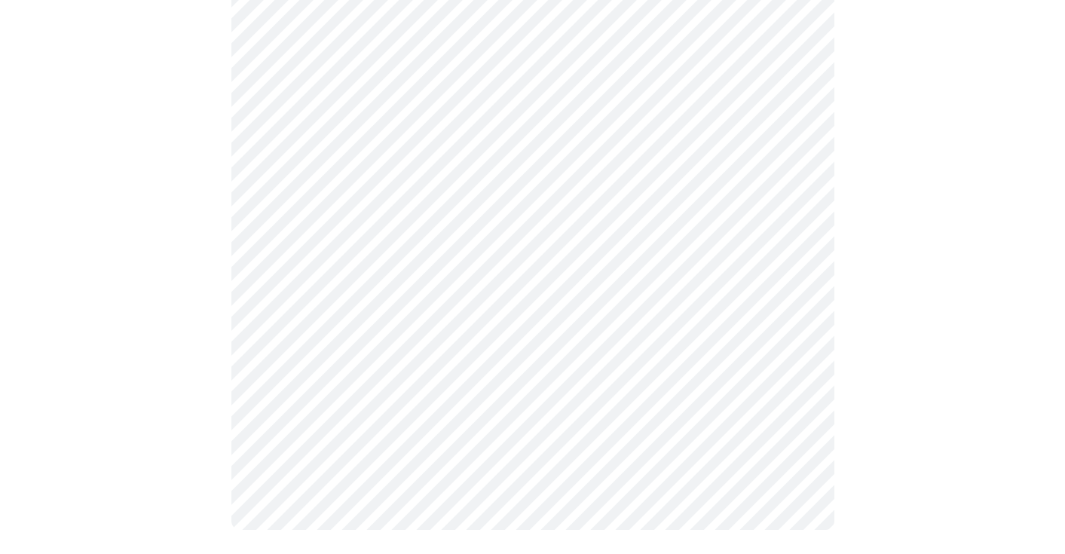
scroll to position [0, 0]
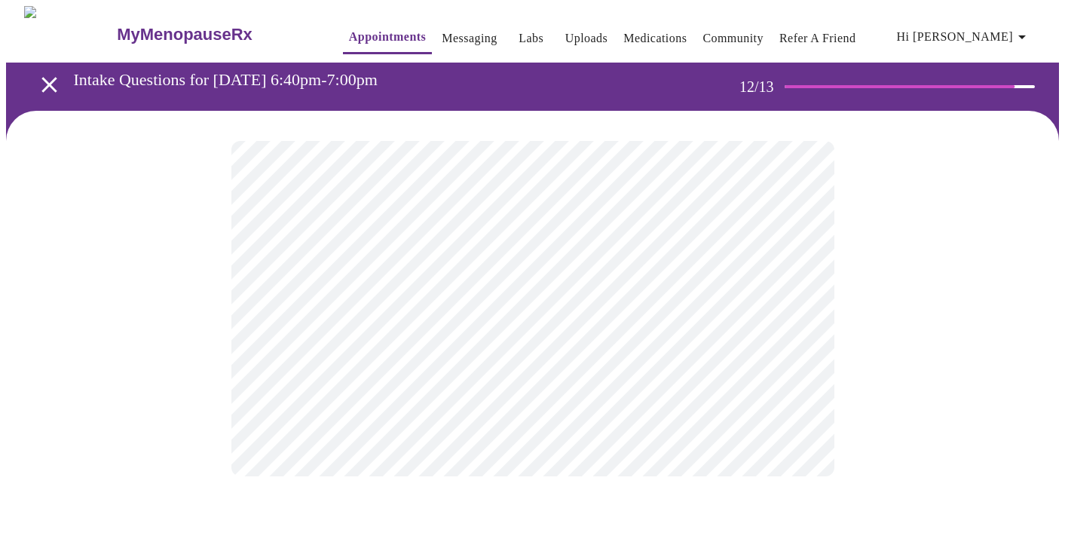
click at [682, 316] on body "MyMenopauseRx Appointments Messaging Labs Uploads Medications Community Refer a…" at bounding box center [532, 256] width 1053 height 501
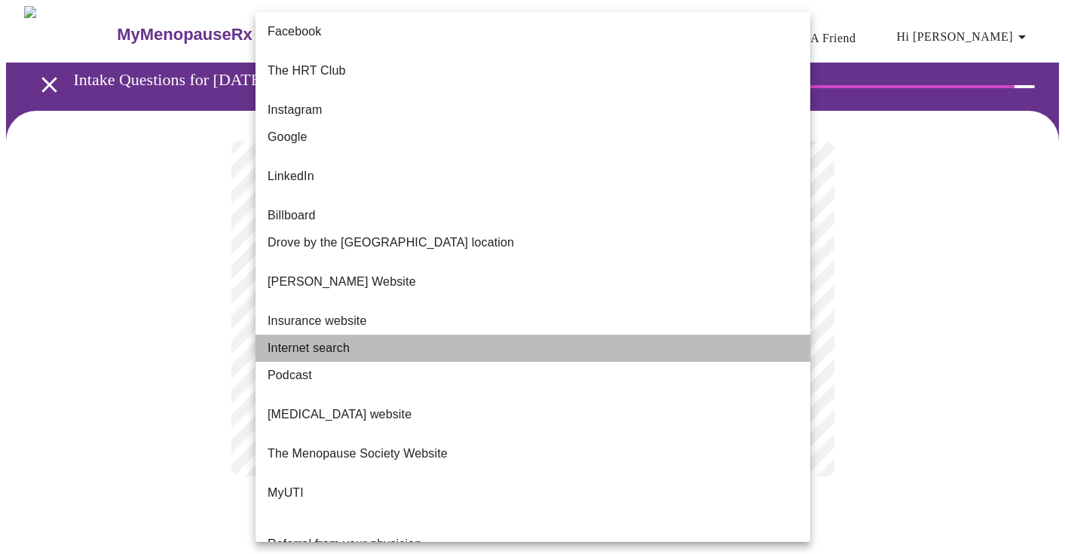
click at [646, 335] on li "Internet search" at bounding box center [533, 348] width 555 height 27
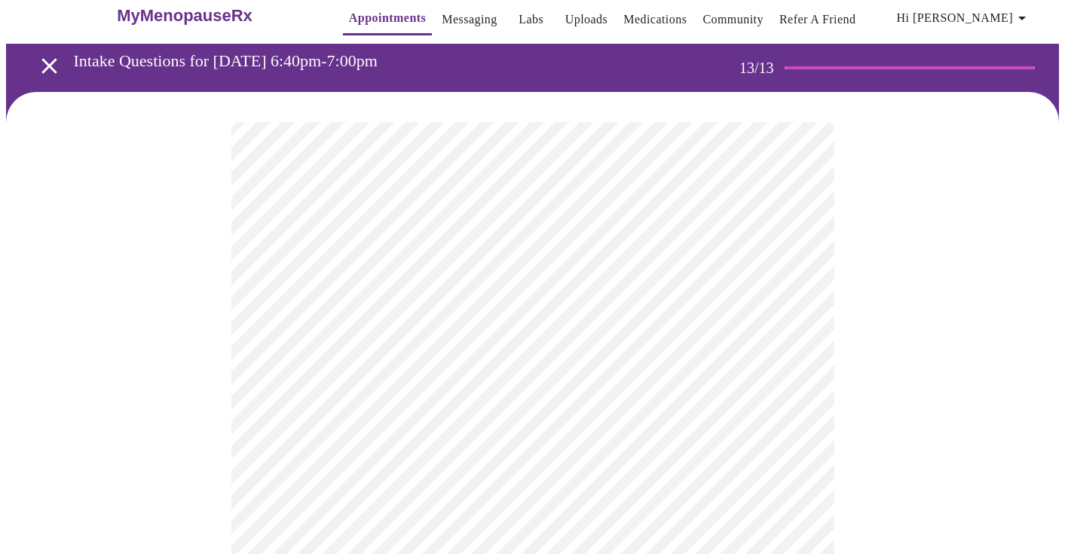
scroll to position [5, 0]
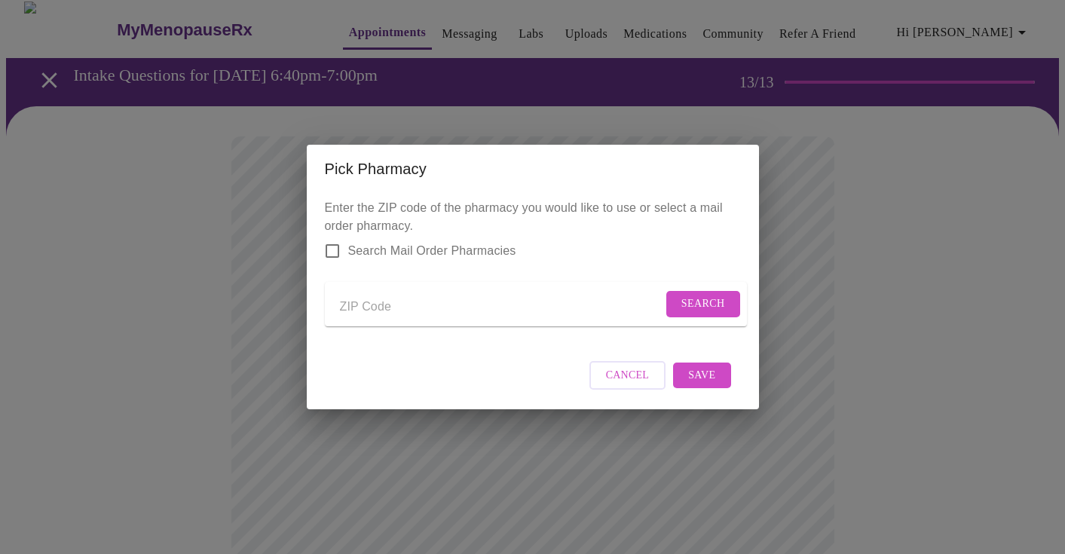
click at [378, 299] on input "Send a message to your care team" at bounding box center [501, 307] width 323 height 24
type input "30064"
click at [701, 295] on span "Search" at bounding box center [704, 304] width 44 height 19
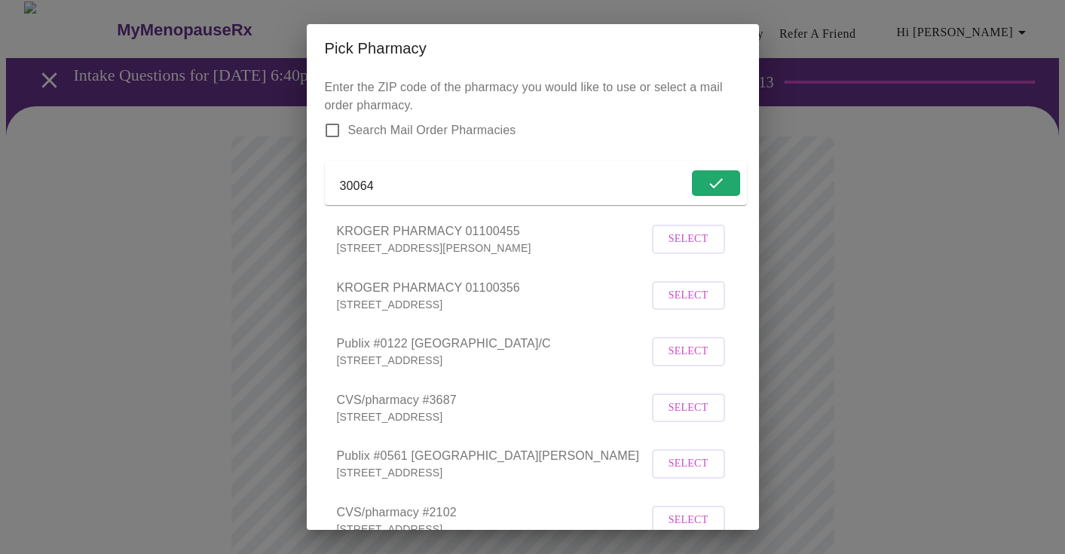
click at [685, 249] on span "Select" at bounding box center [689, 239] width 40 height 19
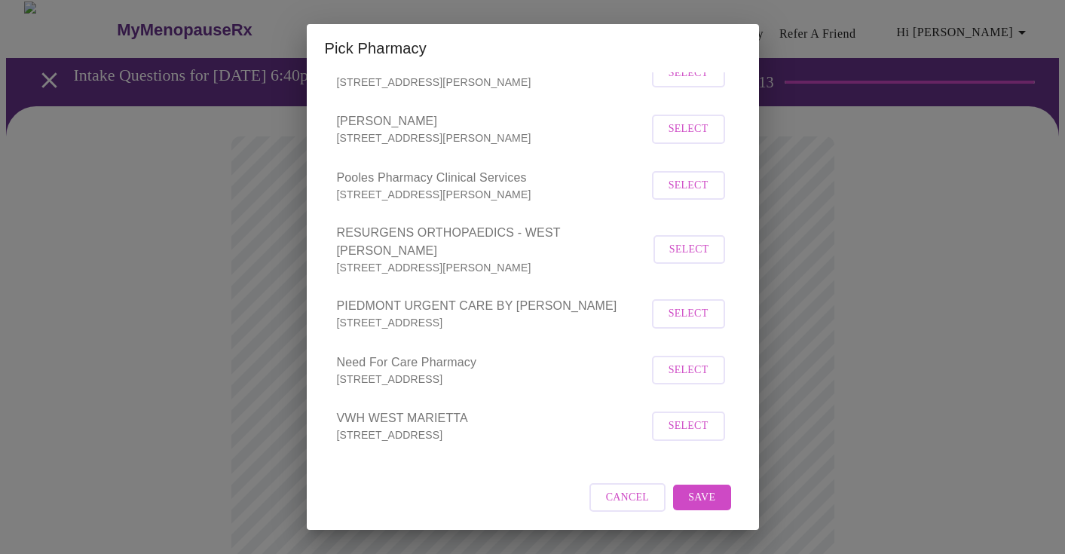
scroll to position [893, 0]
click at [711, 499] on span "Save" at bounding box center [701, 499] width 27 height 19
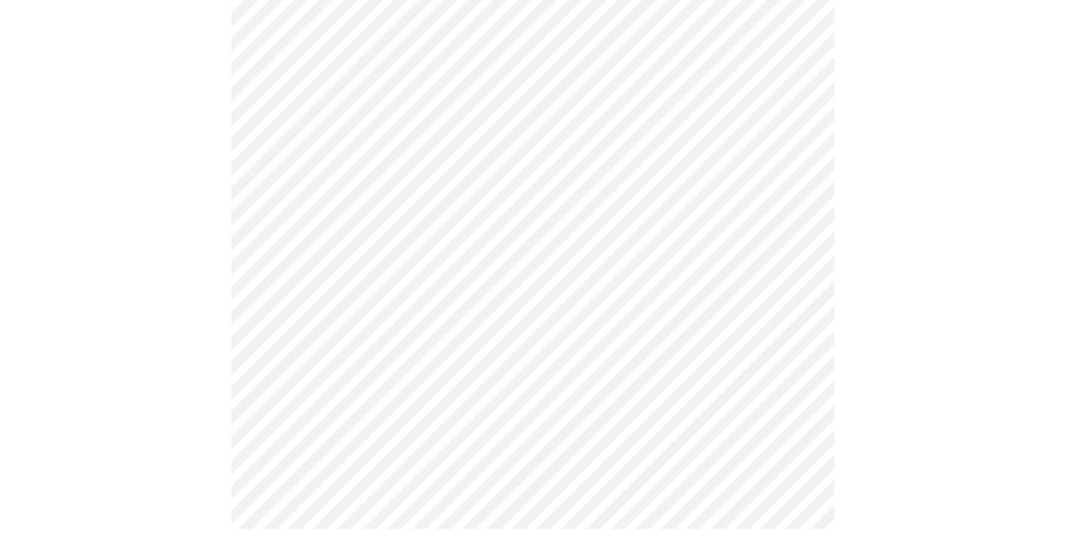
scroll to position [575, 0]
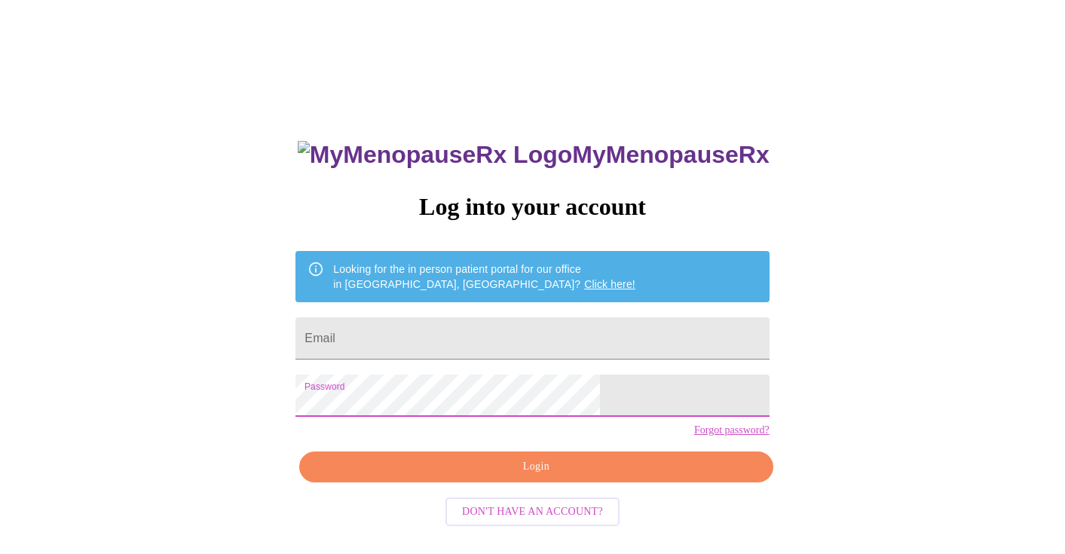
click at [479, 476] on span "Login" at bounding box center [536, 467] width 439 height 19
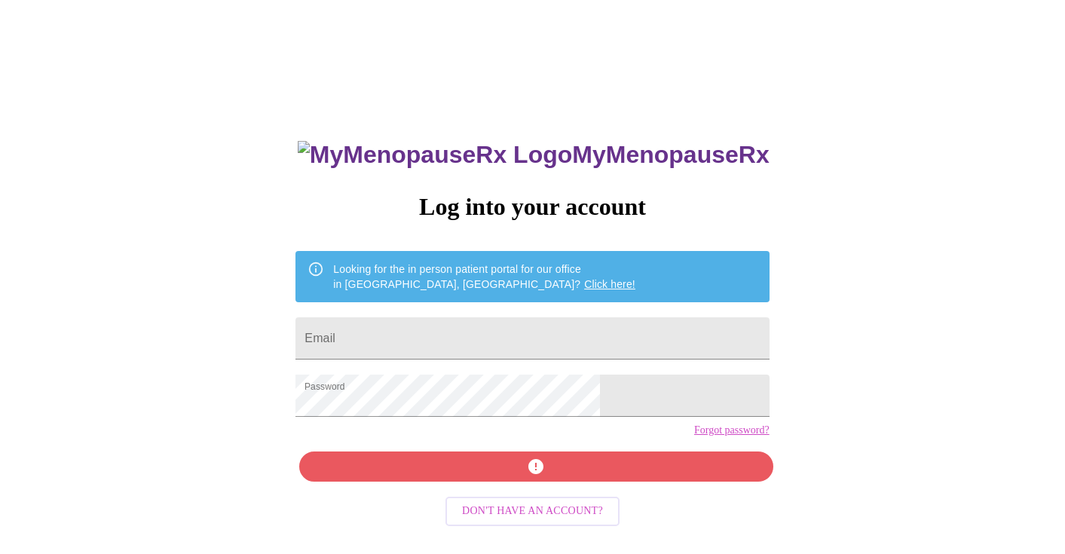
click at [487, 491] on div "MyMenopauseRx Log into your account Looking for the in person patient portal fo…" at bounding box center [532, 394] width 504 height 554
click at [487, 328] on input "Email" at bounding box center [532, 338] width 473 height 42
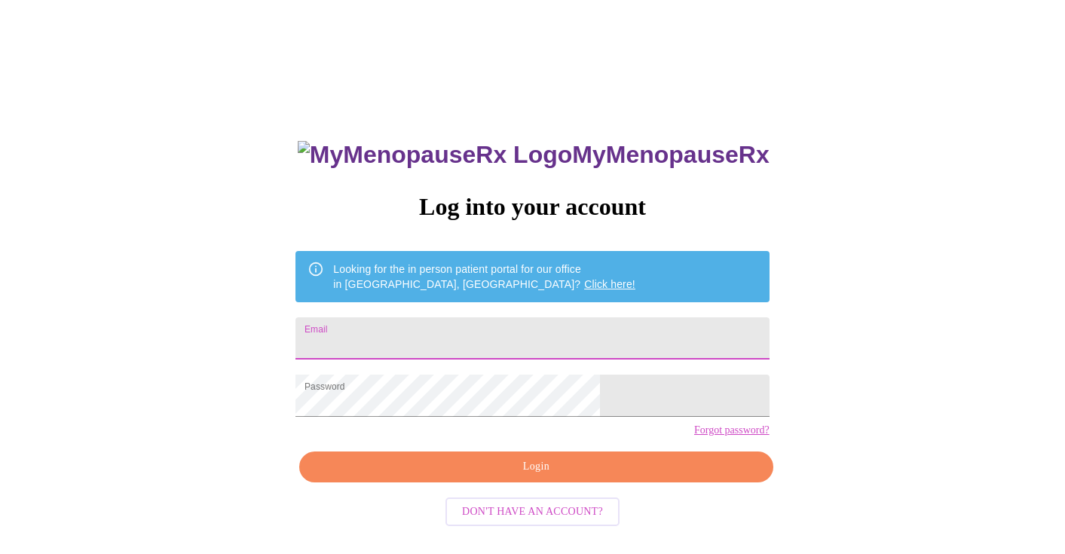
type input "[EMAIL_ADDRESS][DOMAIN_NAME]"
click at [487, 476] on span "Login" at bounding box center [536, 467] width 439 height 19
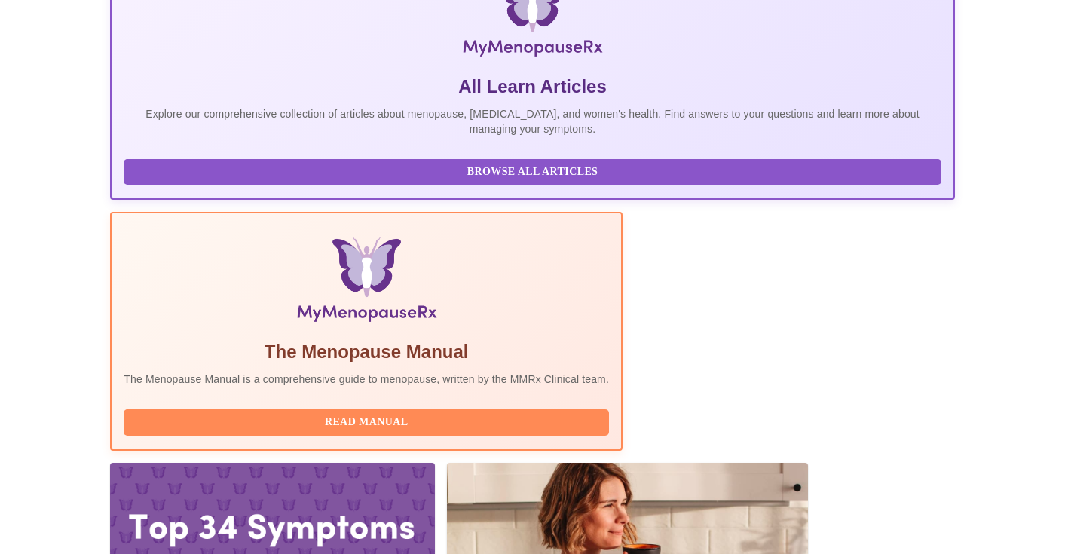
scroll to position [270, 0]
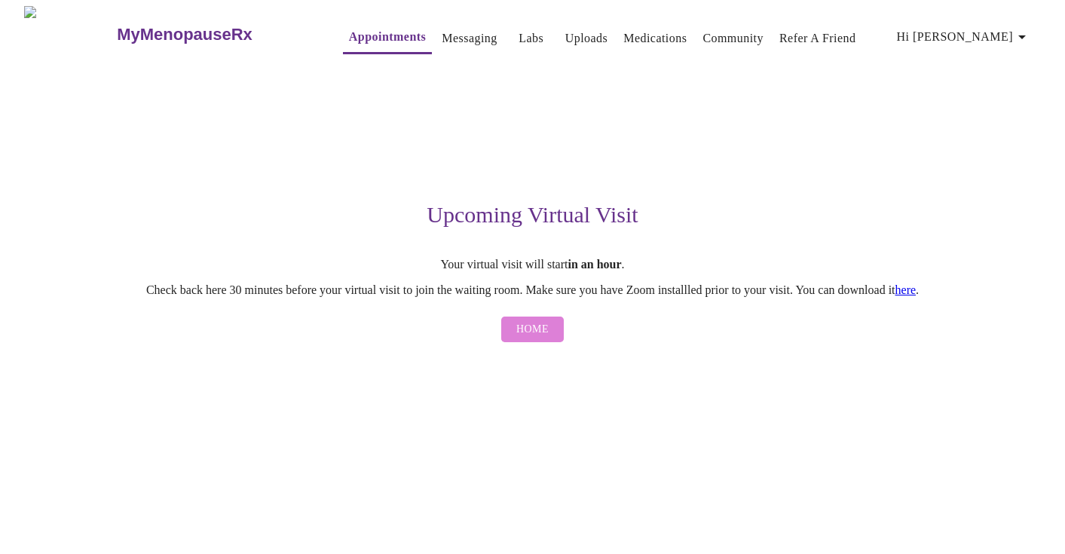
click at [549, 337] on button "Home" at bounding box center [532, 330] width 63 height 26
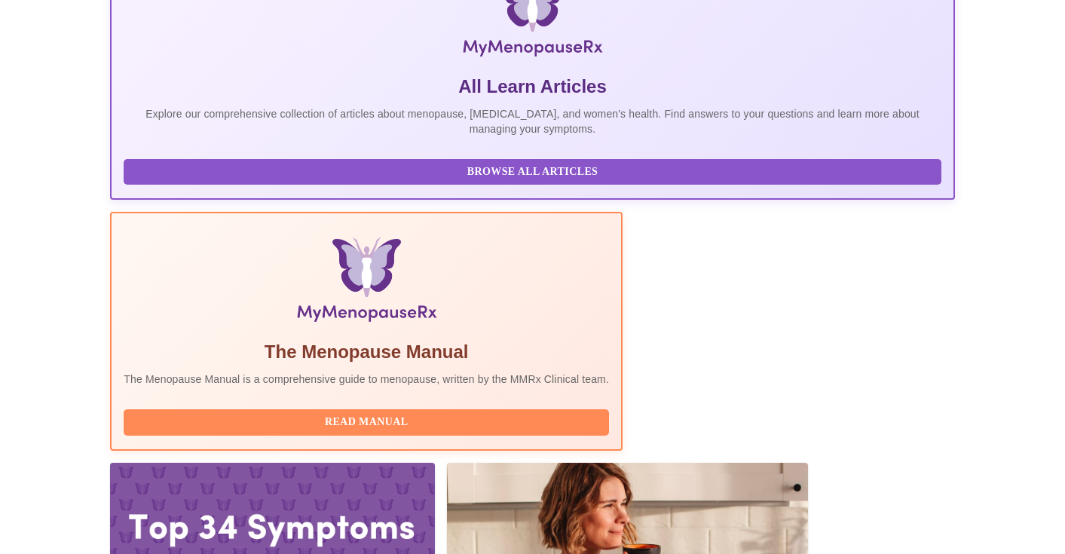
scroll to position [270, 0]
